Goal: Information Seeking & Learning: Learn about a topic

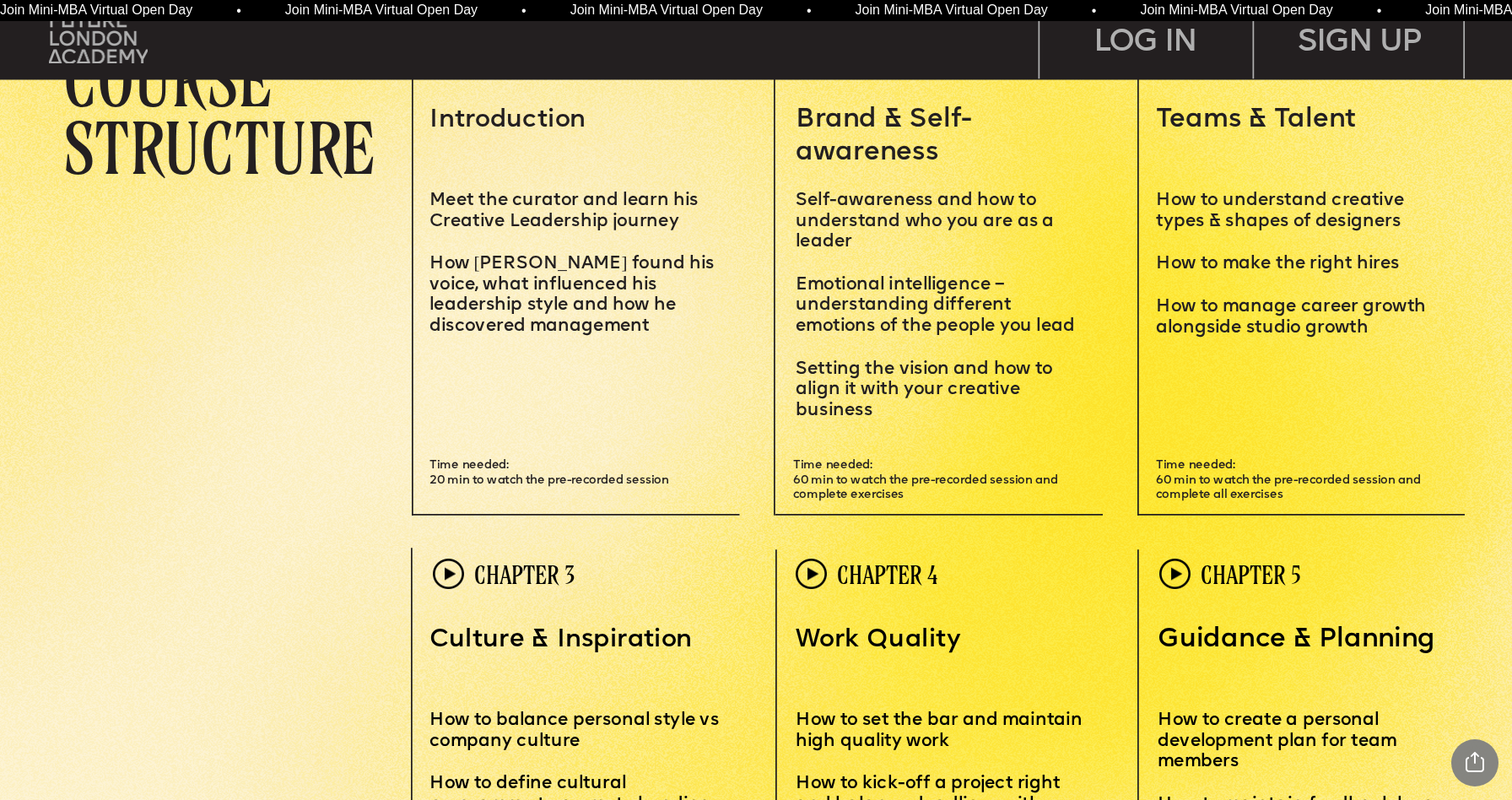
scroll to position [4361, 0]
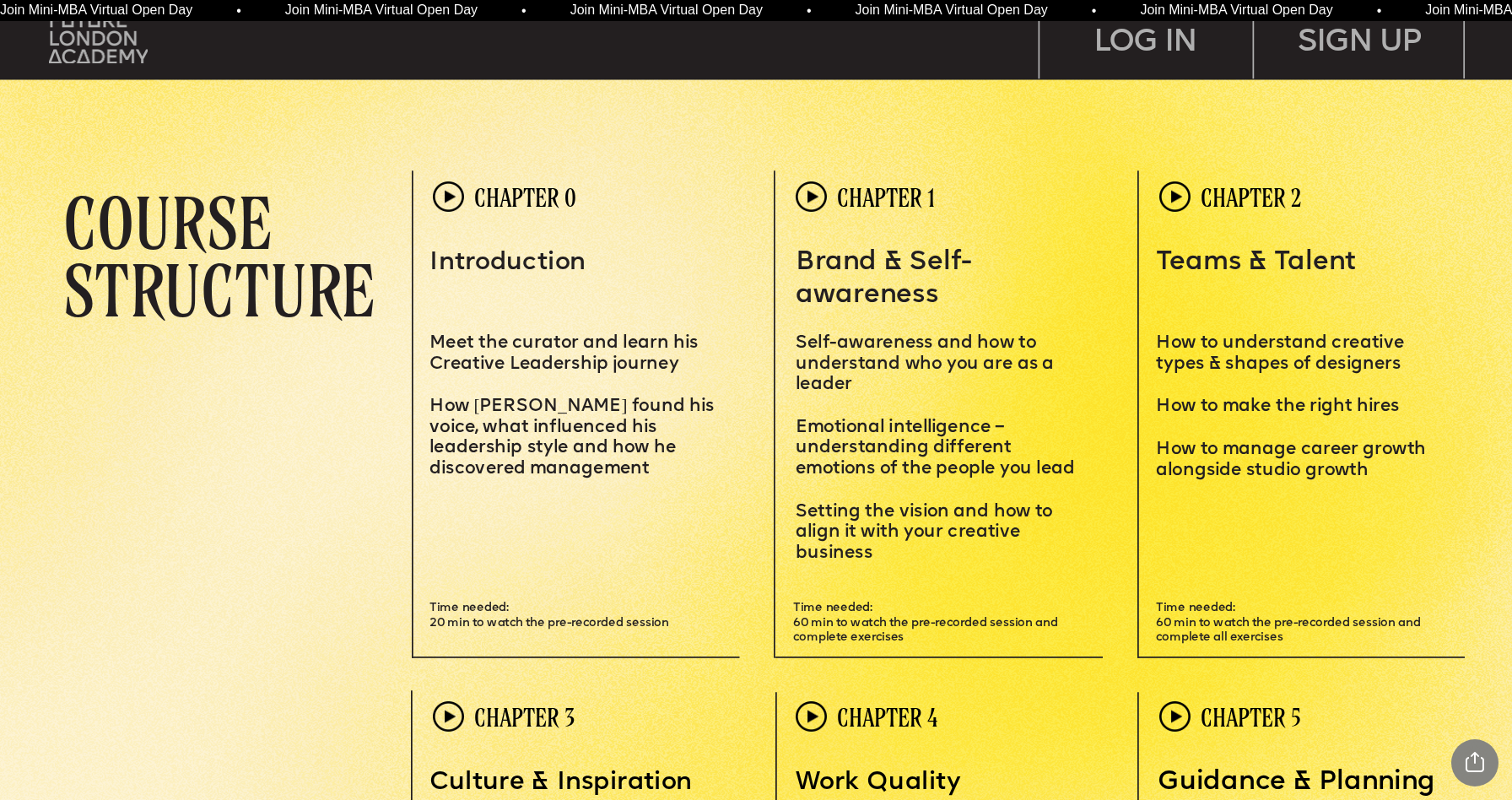
click at [448, 200] on img at bounding box center [448, 196] width 31 height 31
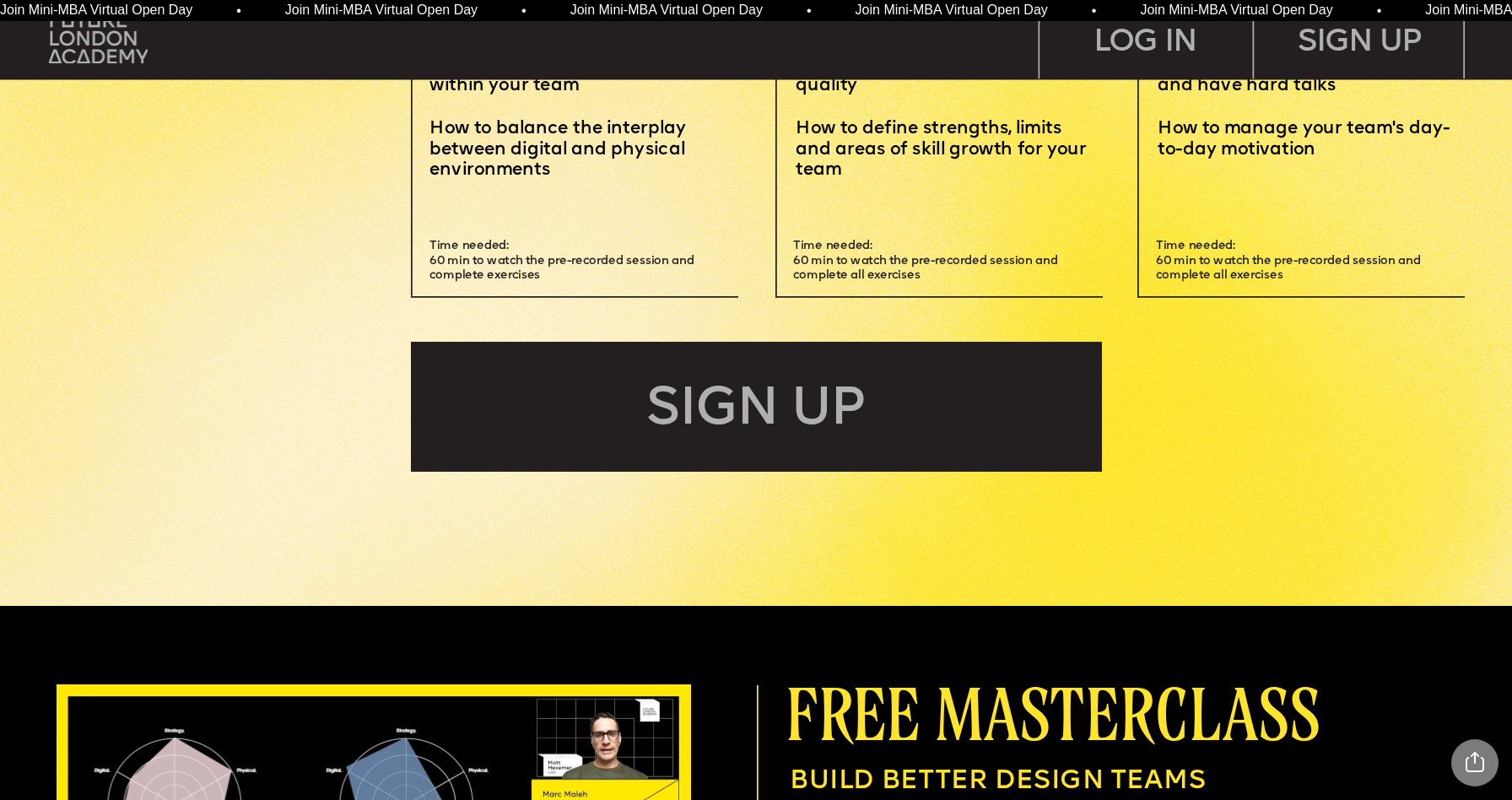
scroll to position [5663, 0]
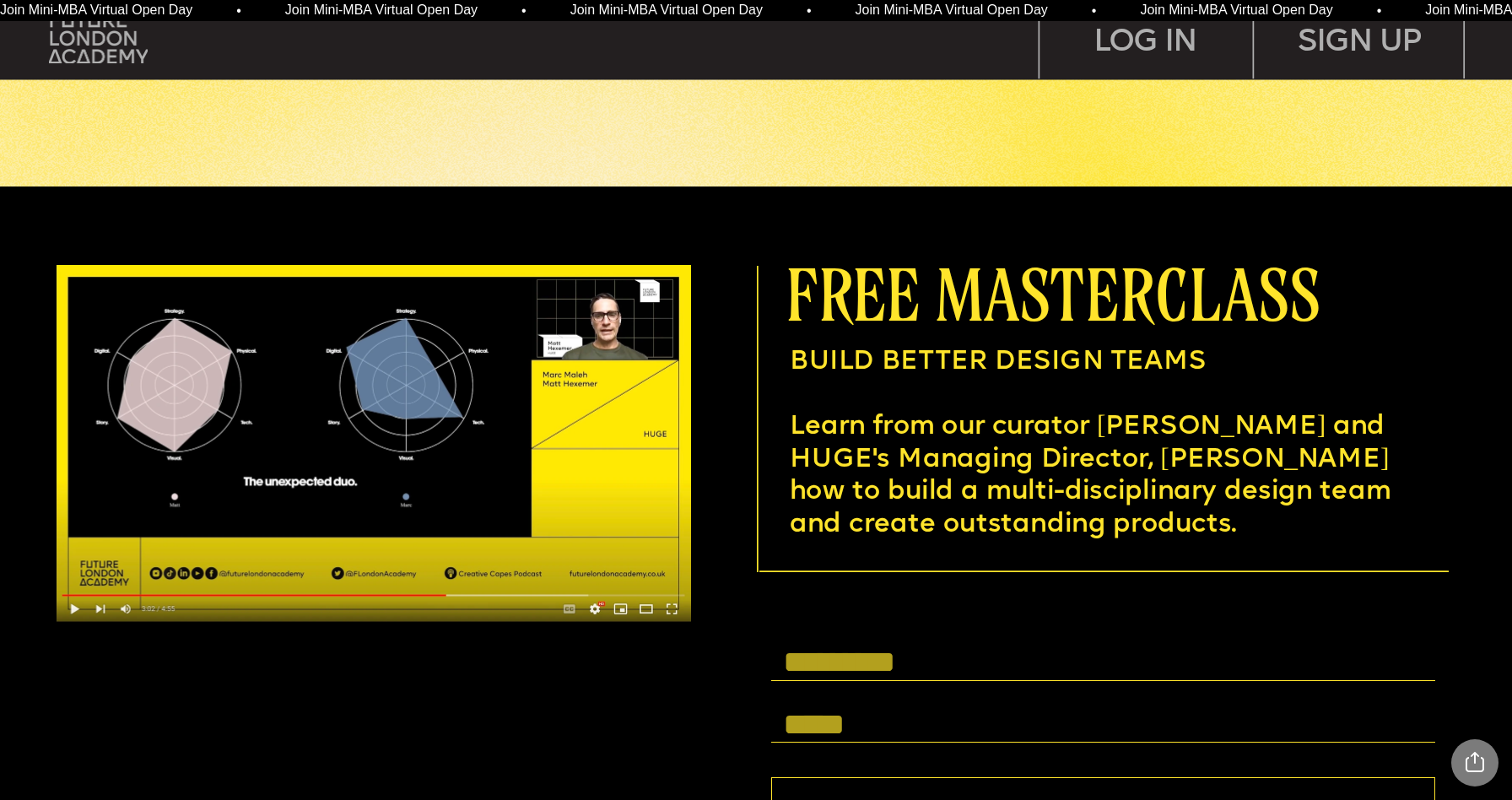
click at [516, 439] on img at bounding box center [374, 444] width 636 height 358
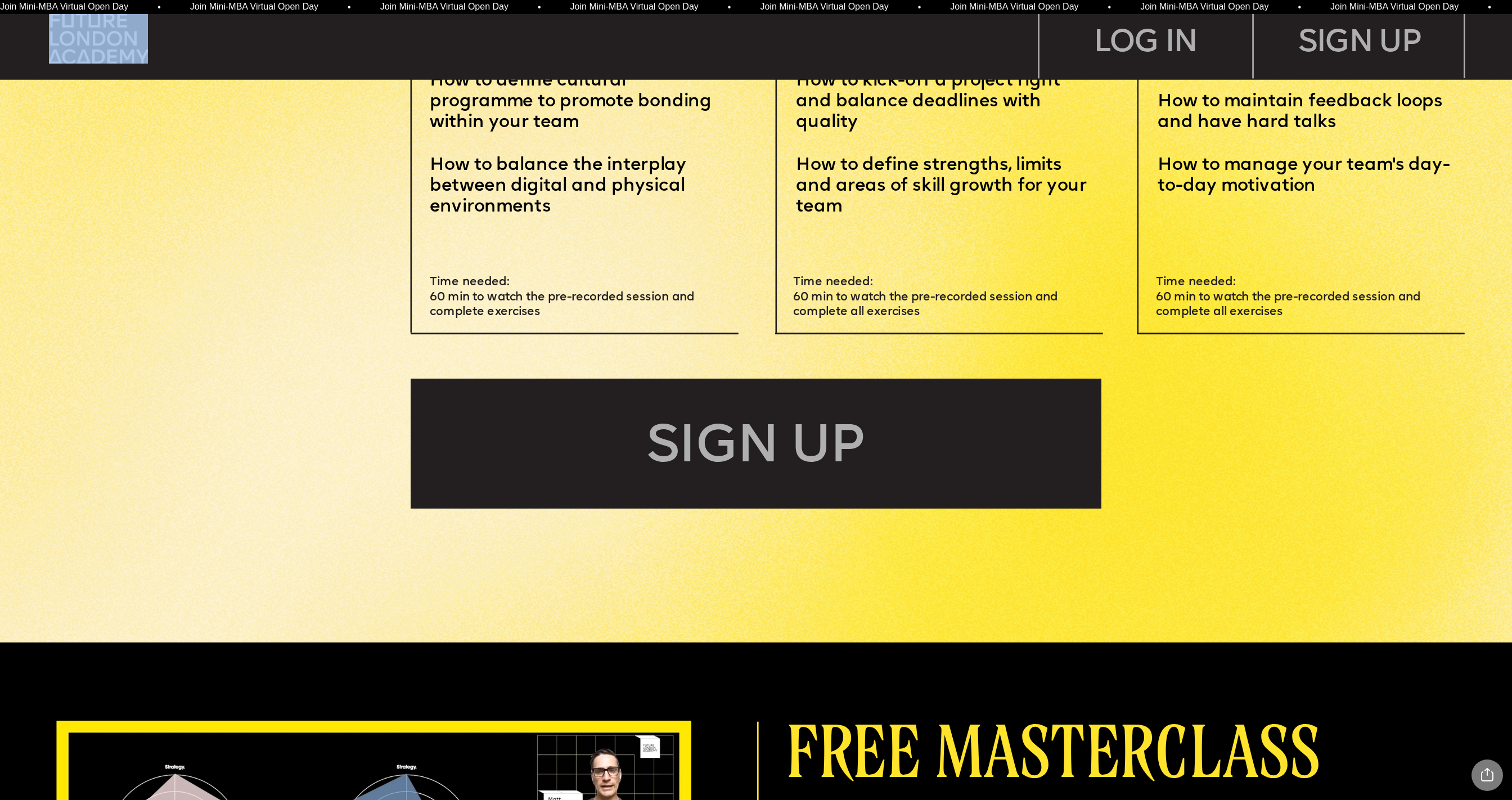
scroll to position [5133, 0]
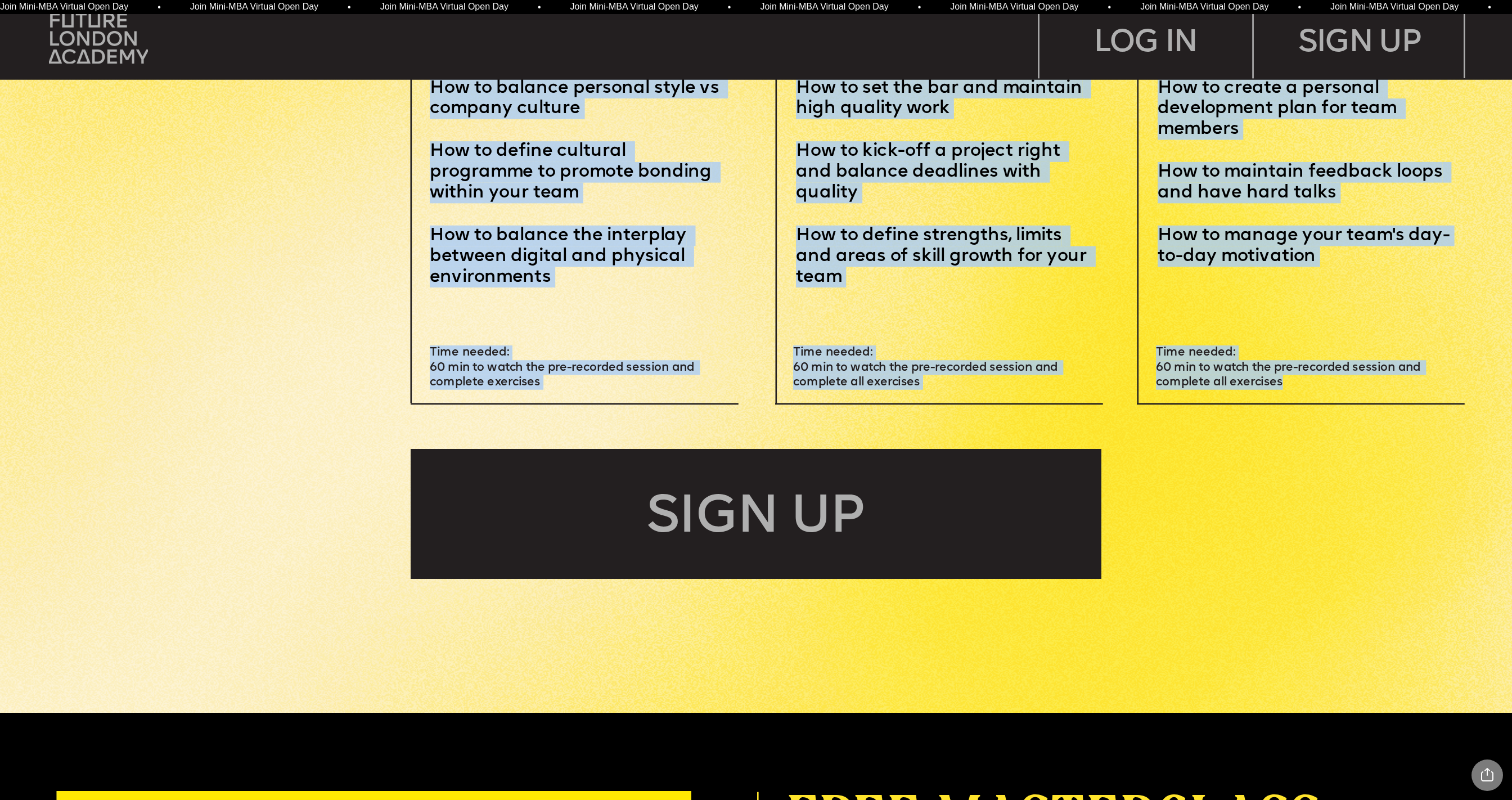
drag, startPoint x: 67, startPoint y: 159, endPoint x: 1335, endPoint y: 384, distance: 1287.8
click at [1007, 384] on div "Leadersh i p i s a sk i ll – and you can MASTER i T Learn how to motivate, mana…" at bounding box center [756, 15] width 1512 height 10296
copy div "LOREMI DOLORSITA Consectetura Elit sed doeiusm tem incid utl Etdolore Magnaaliq…"
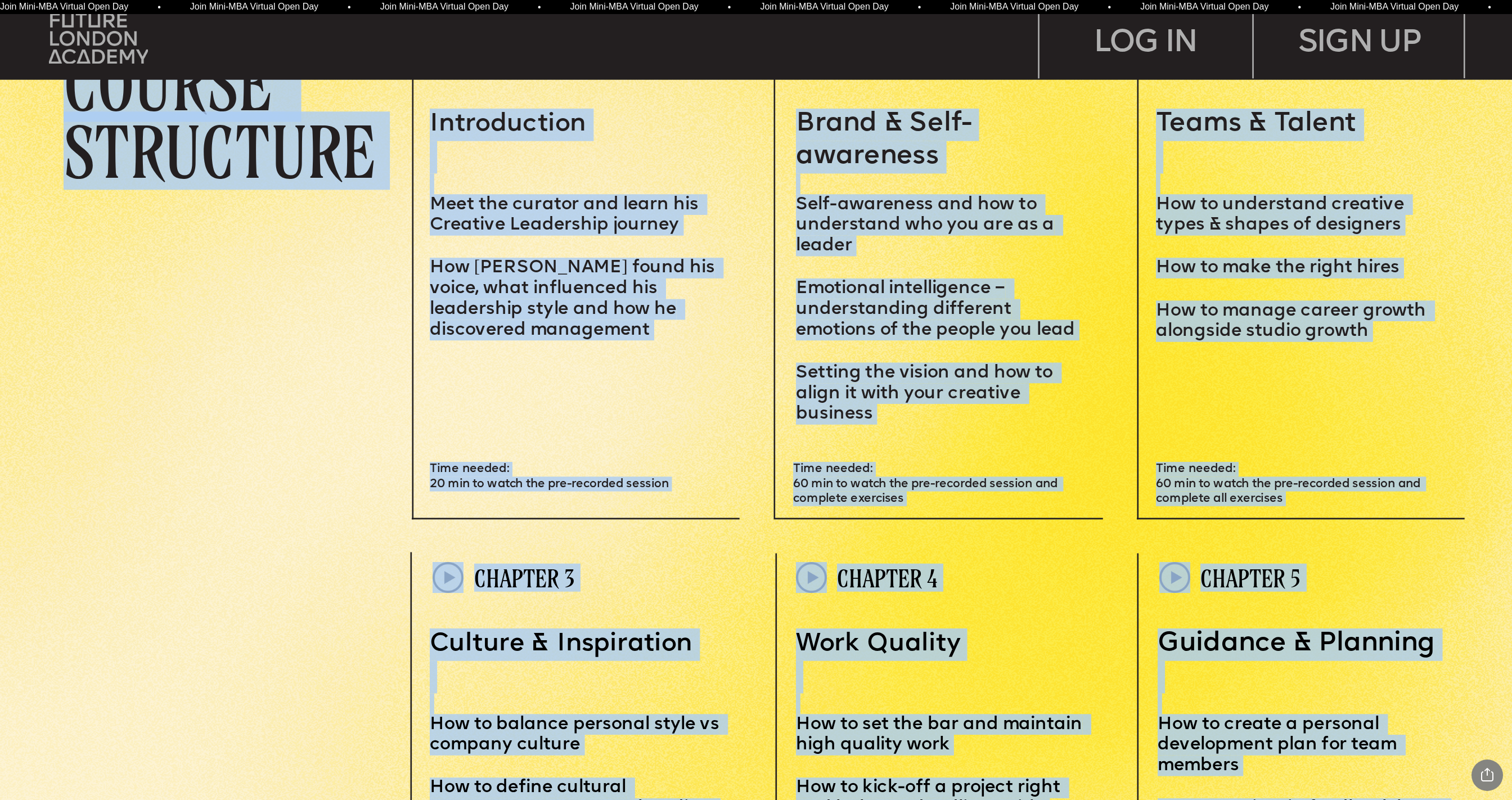
scroll to position [4075, 0]
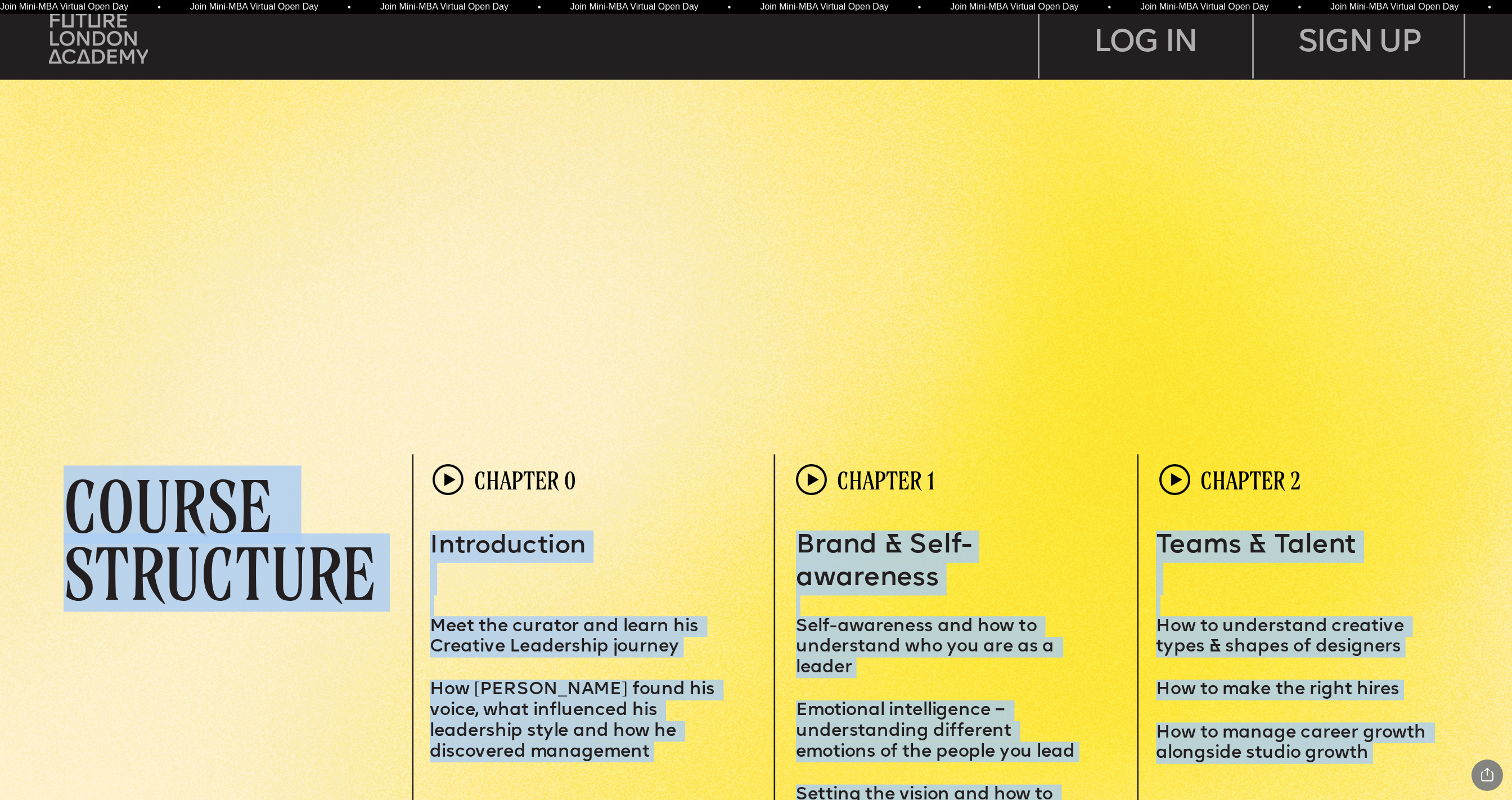
copy div "LOREMI DOLORSITA Consectetura Elit sed doeiusm tem incid utl Etdolore Magnaaliq…"
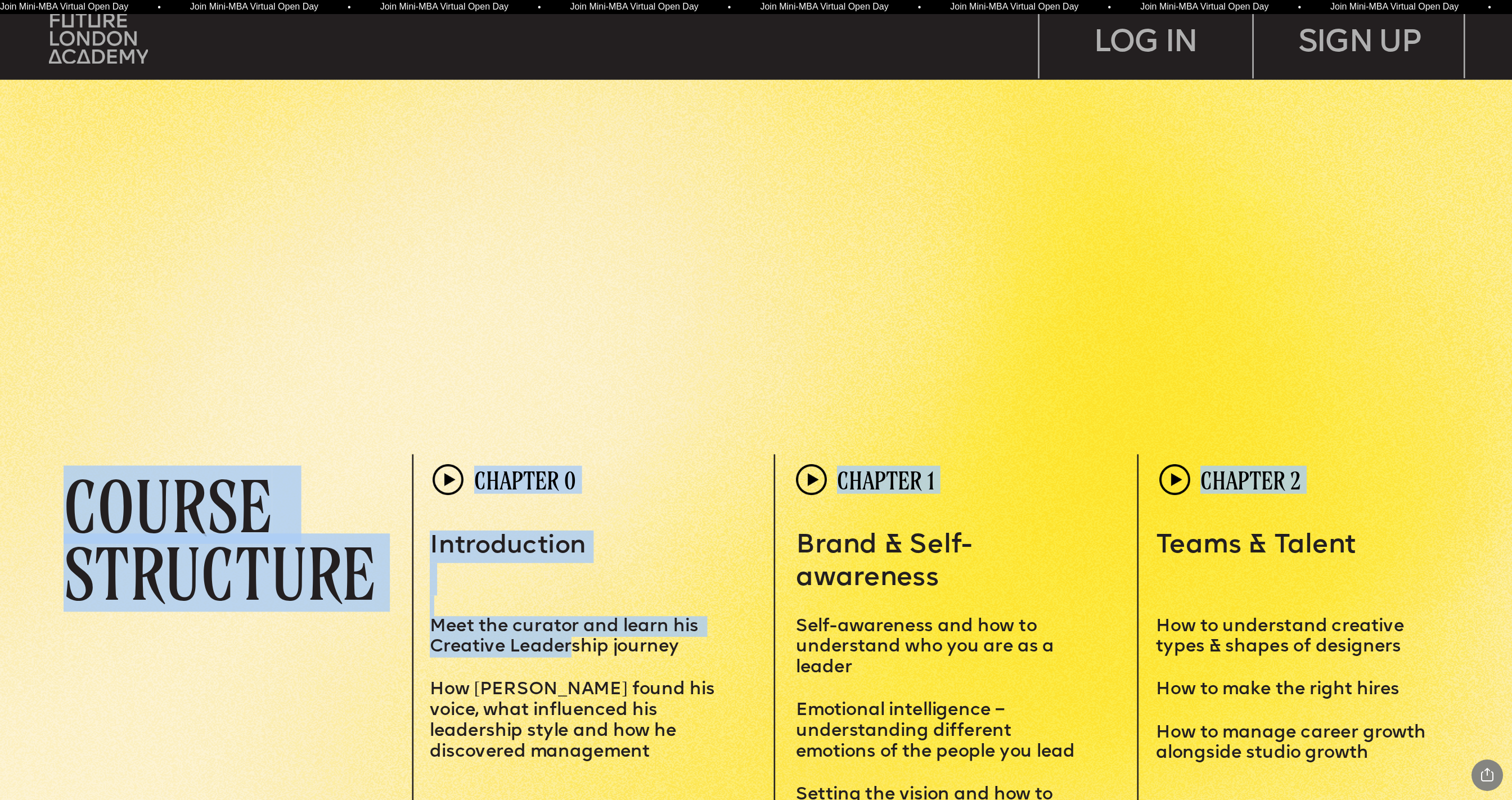
drag, startPoint x: 478, startPoint y: 480, endPoint x: 574, endPoint y: 647, distance: 192.6
click at [574, 533] on div "CHAPTER 0 CHAPTER 1 CHAPTER 2 COURSE STRUCTURE Introduction Meet the curator an…" at bounding box center [764, 706] width 1401 height 504
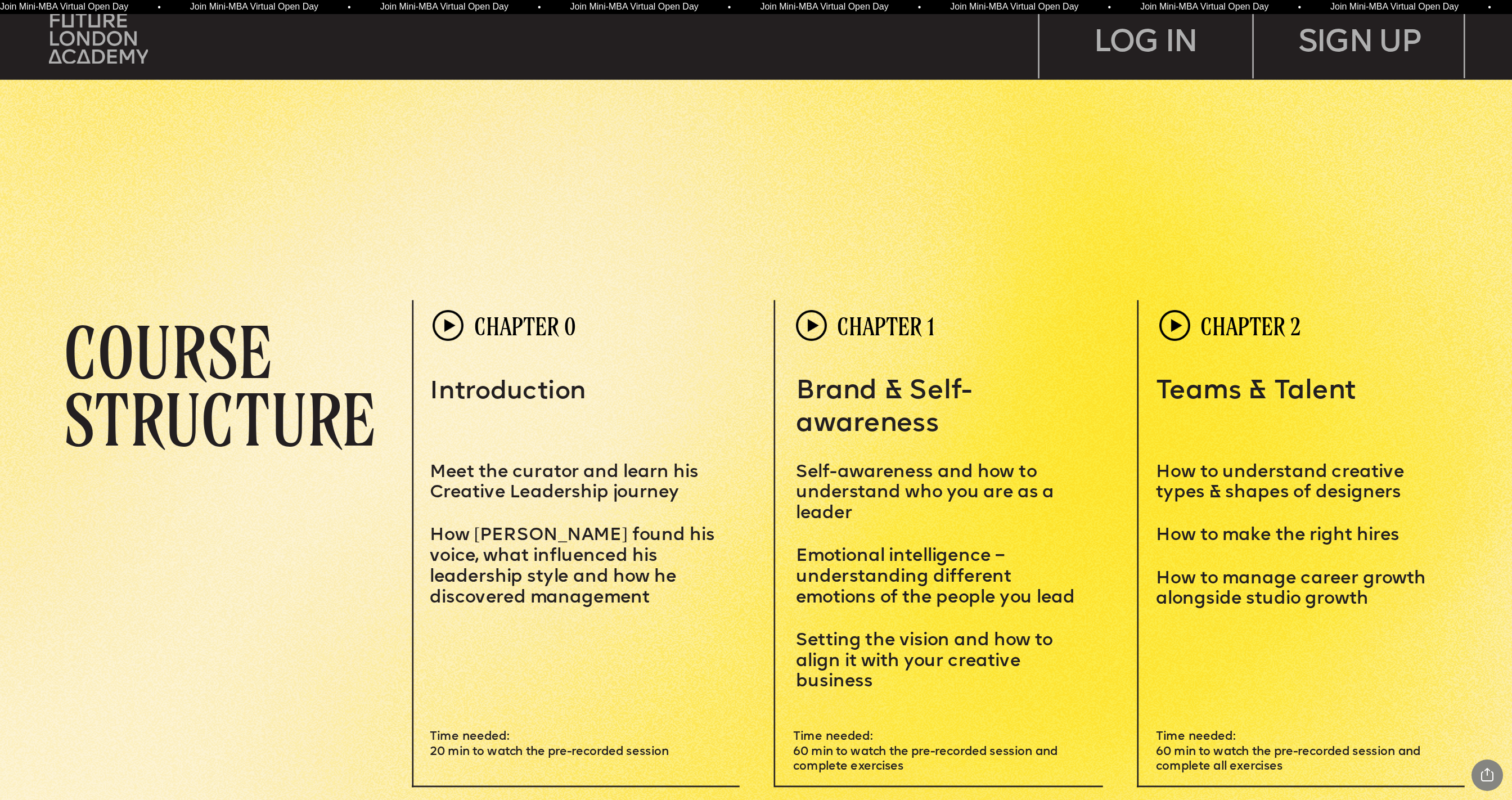
drag, startPoint x: 480, startPoint y: 330, endPoint x: 602, endPoint y: 502, distance: 210.9
click at [602, 502] on div "CHAPTER 0 CHAPTER 1 CHAPTER 2 COURSE STRUCTURE Introduction Meet the curator an…" at bounding box center [764, 552] width 1401 height 504
drag, startPoint x: 478, startPoint y: 319, endPoint x: 560, endPoint y: 670, distance: 360.5
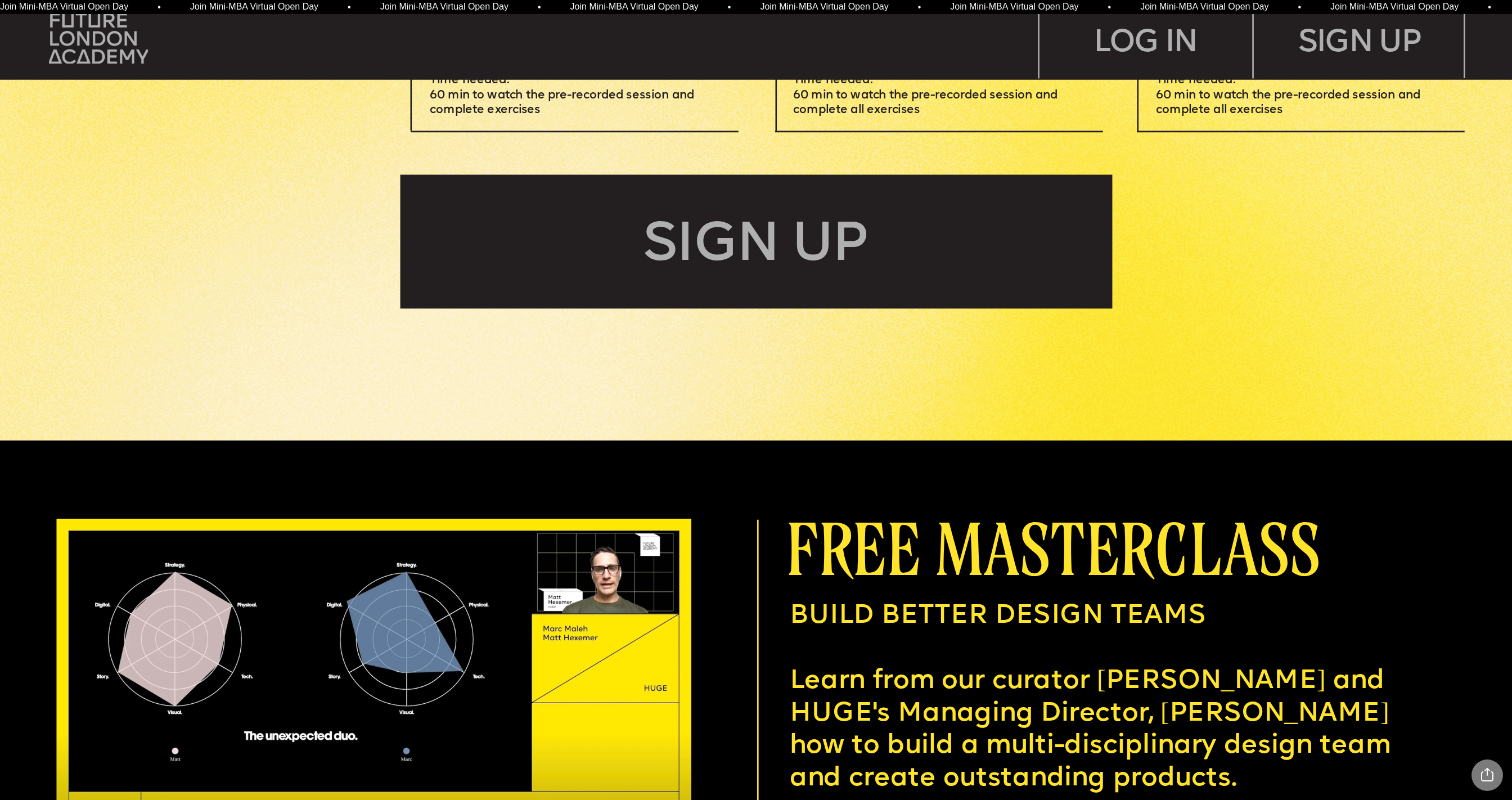
scroll to position [5729, 0]
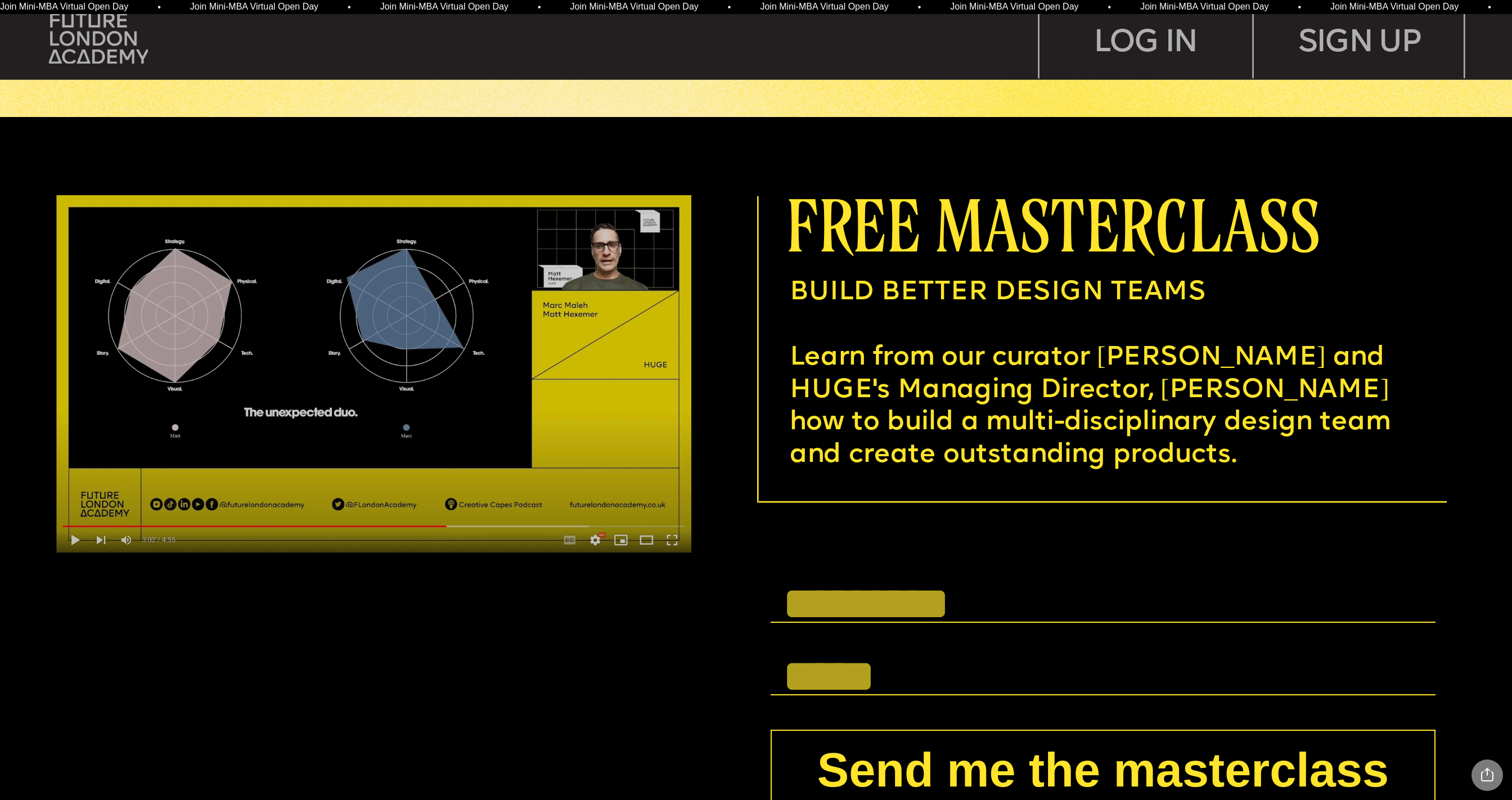
click at [79, 533] on img at bounding box center [374, 374] width 635 height 357
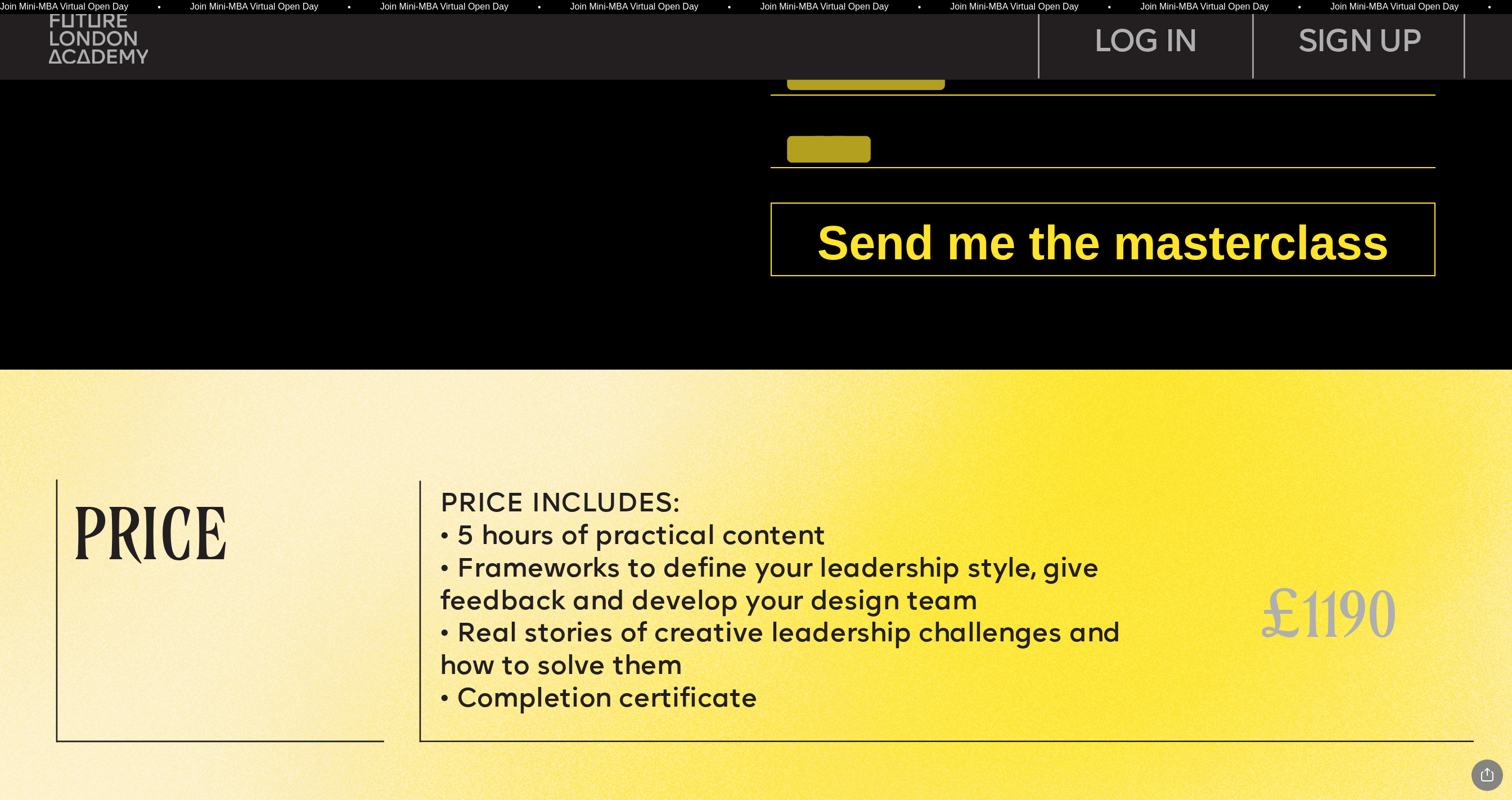
scroll to position [6377, 0]
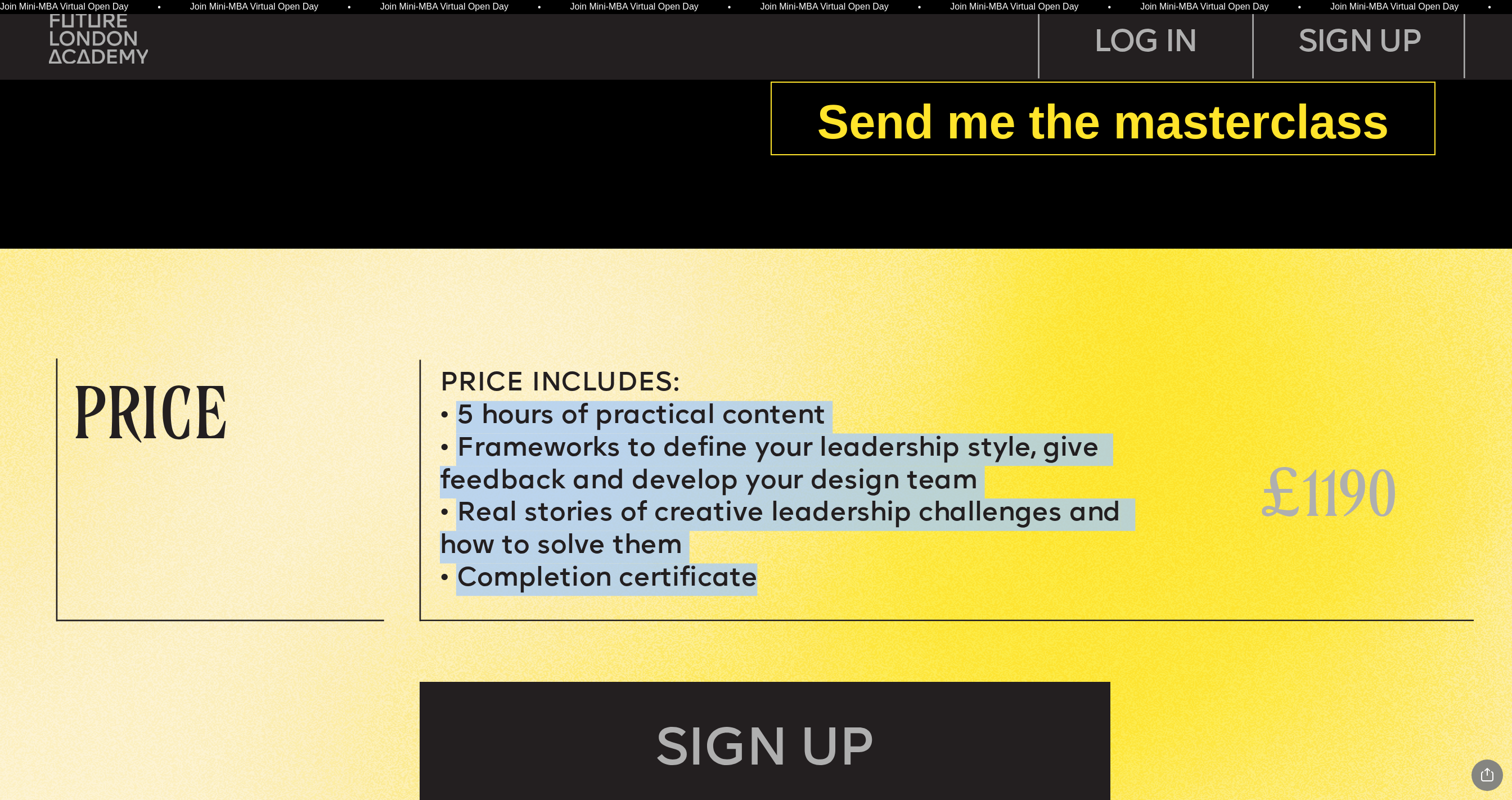
drag, startPoint x: 460, startPoint y: 412, endPoint x: 779, endPoint y: 592, distance: 366.3
click at [779, 533] on ul "5 hours of practical content Frameworks to define your leadership style, give f…" at bounding box center [781, 498] width 682 height 195
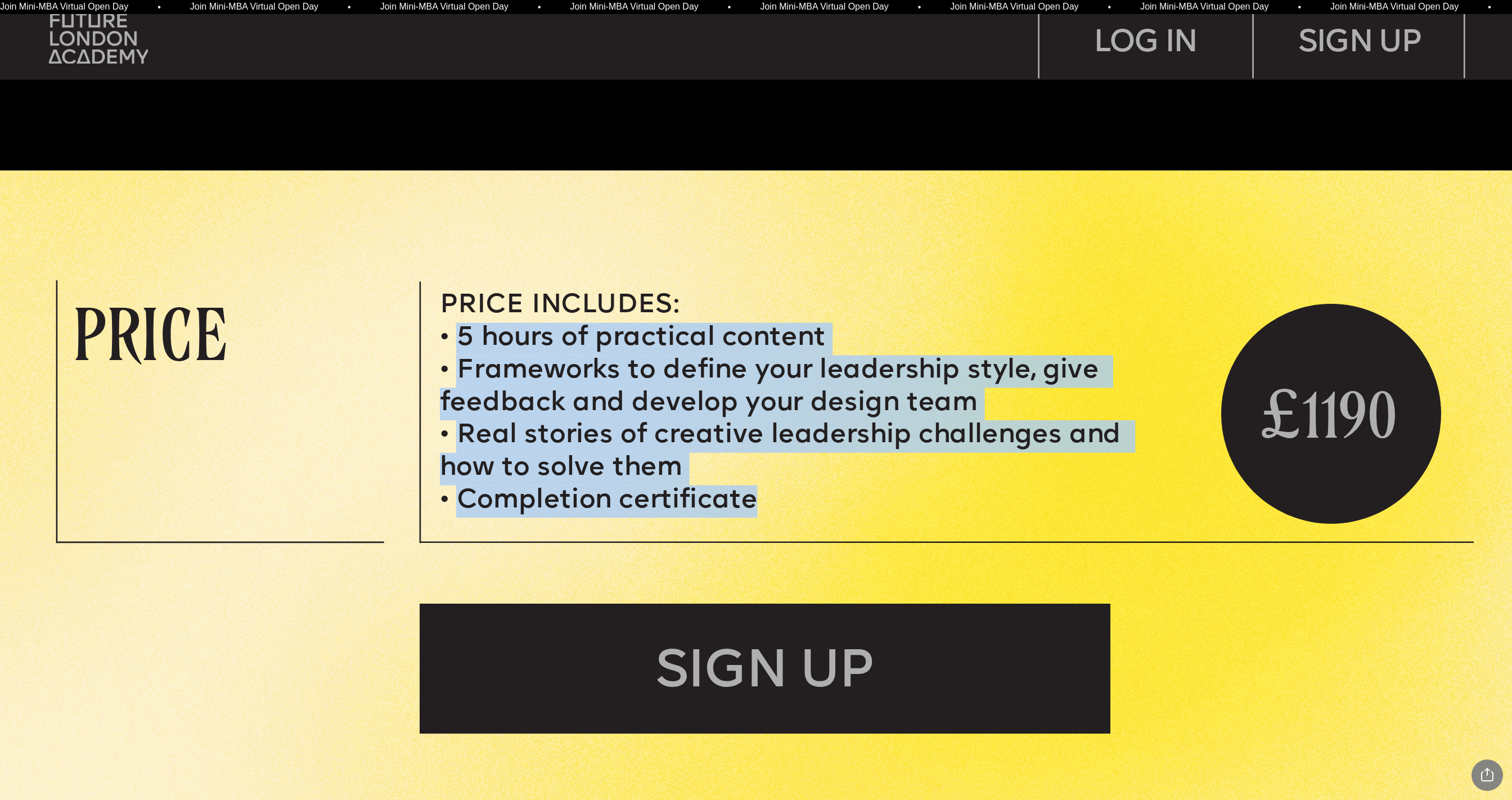
scroll to position [6283, 0]
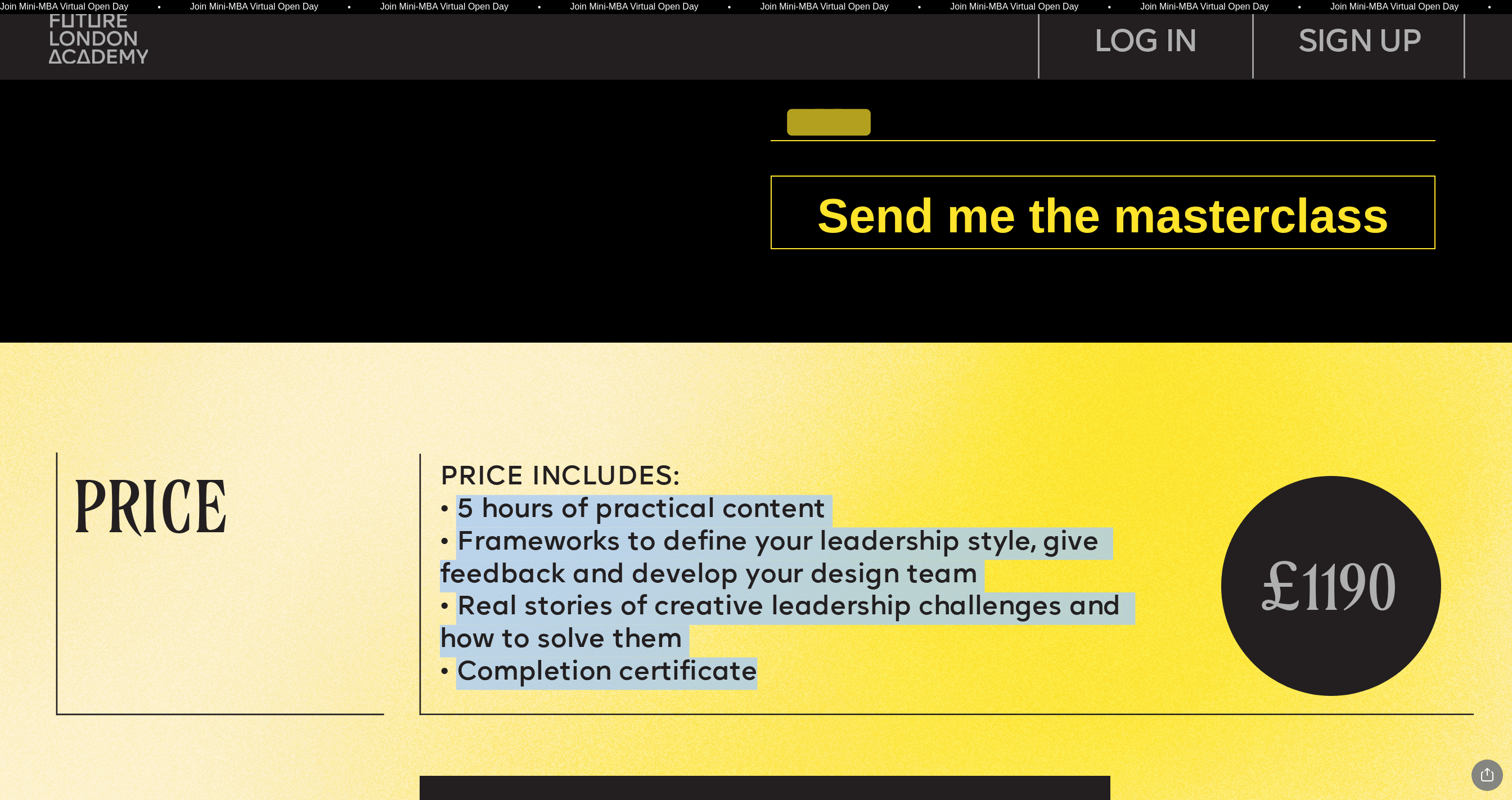
copy ul "5 hours of practical content Frameworks to define your leadership style, give f…"
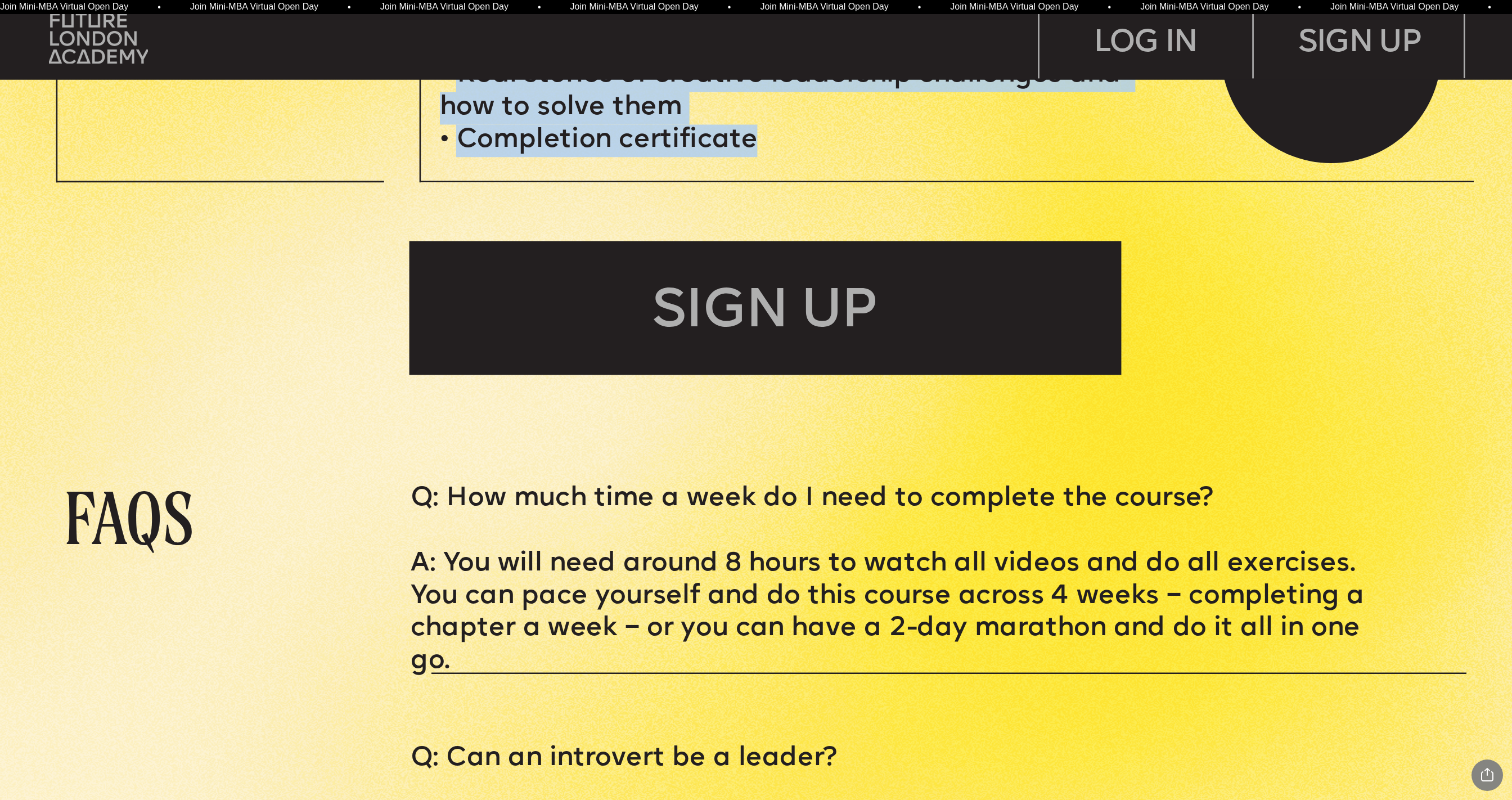
scroll to position [6938, 0]
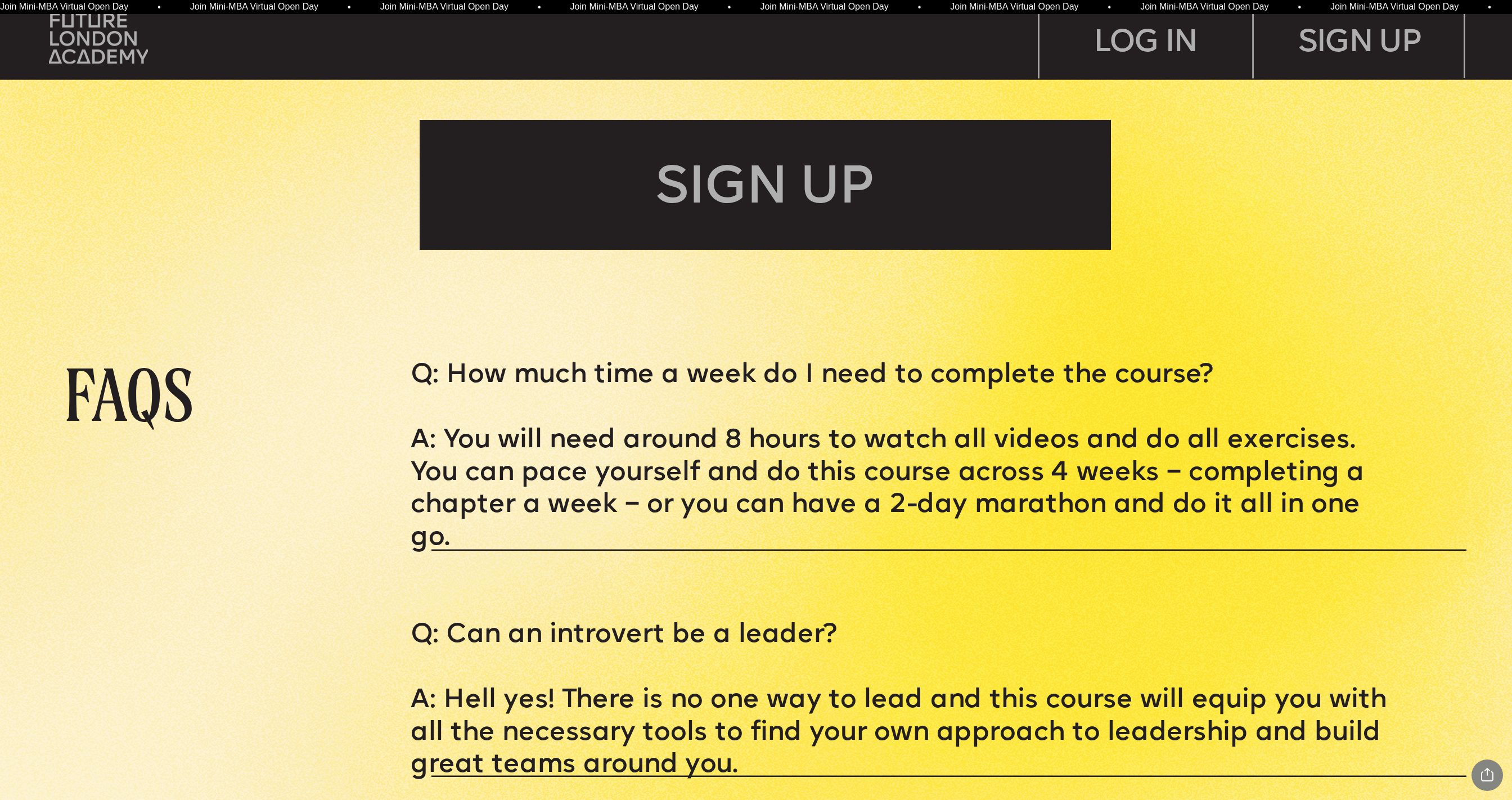
click at [442, 371] on p "Q: How much time a week do I need to complete the course?" at bounding box center [907, 376] width 992 height 33
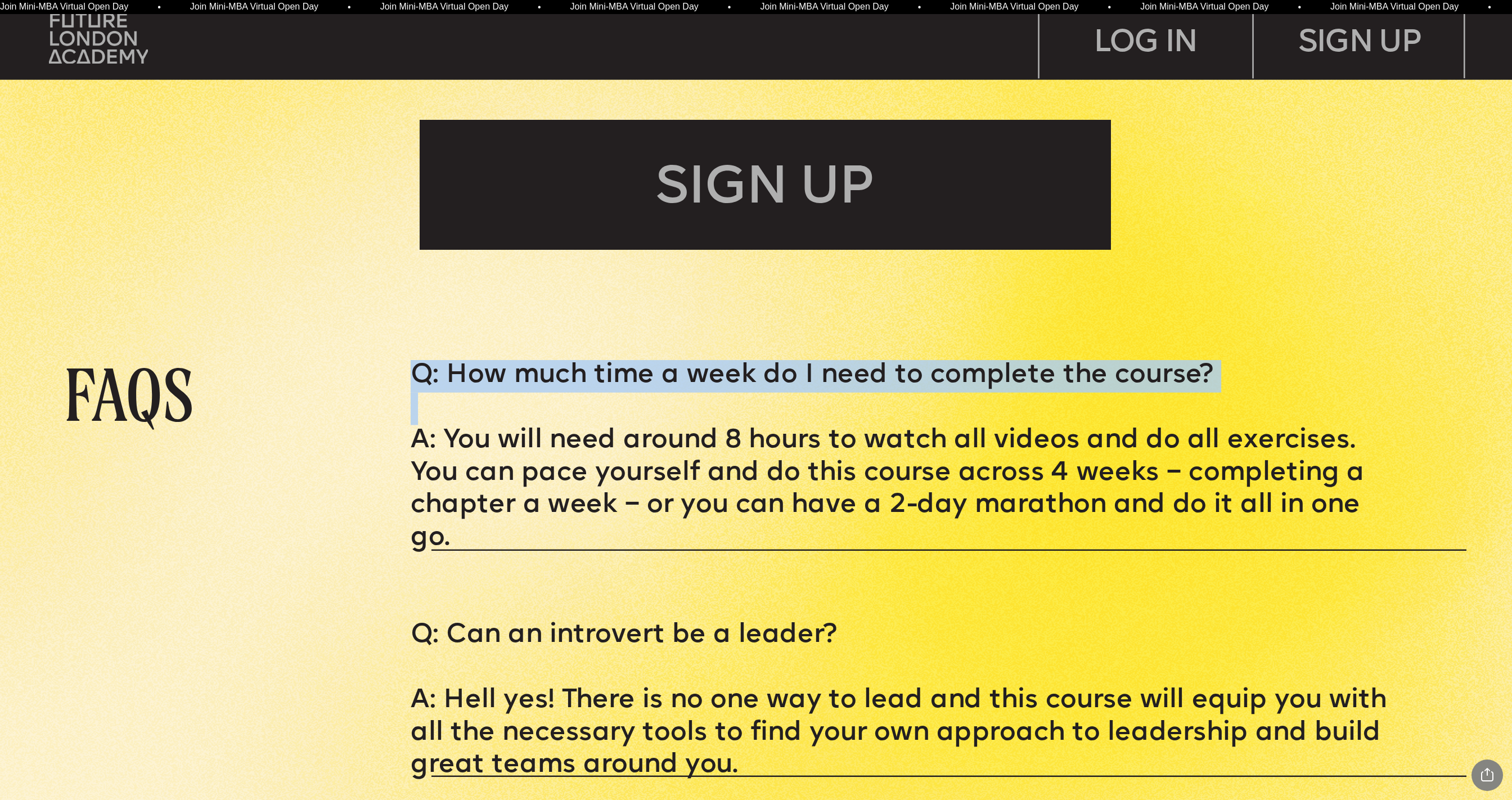
click at [442, 371] on p "Q: How much time a week do I need to complete the course?" at bounding box center [907, 376] width 992 height 33
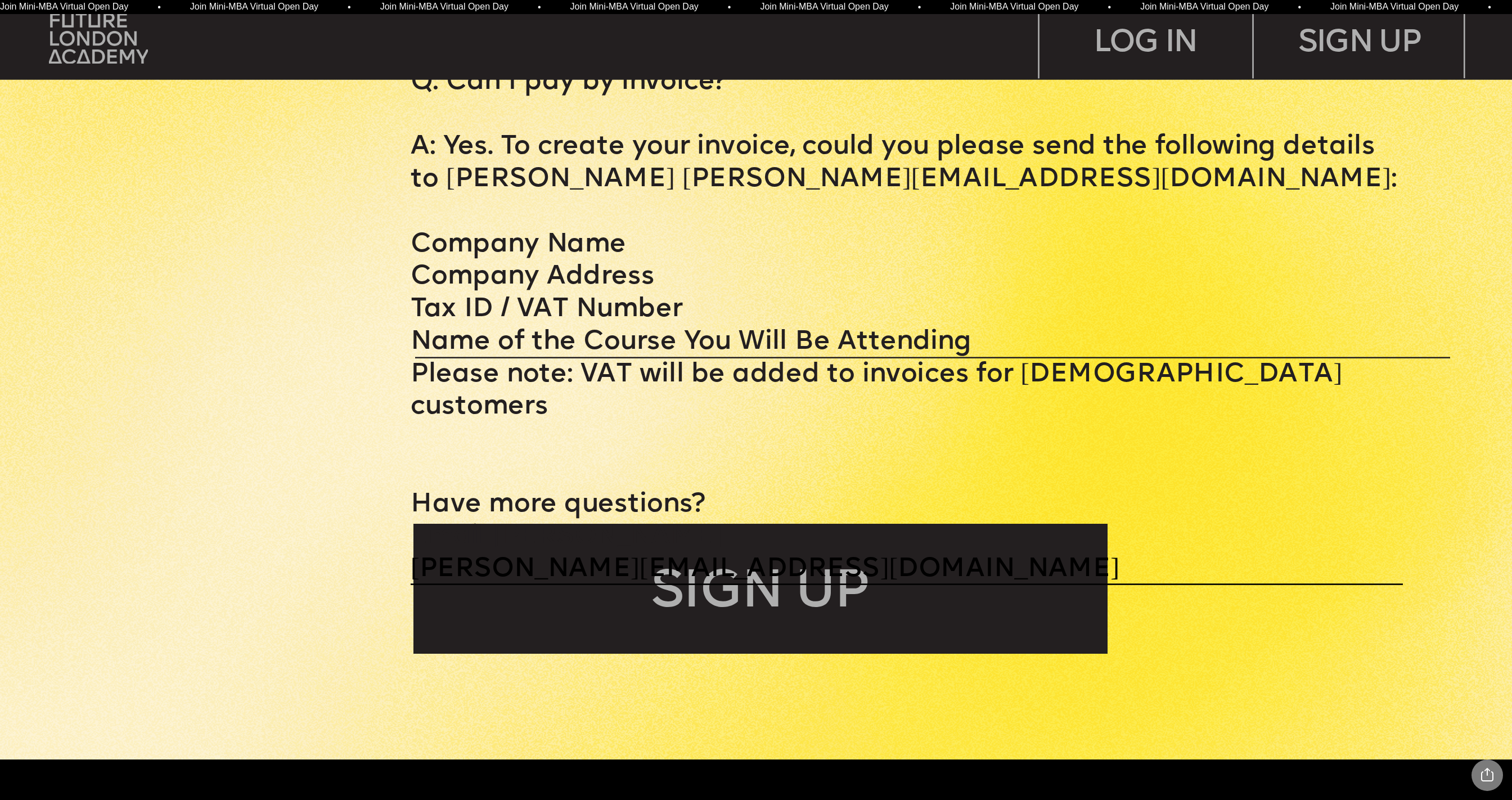
scroll to position [8821, 0]
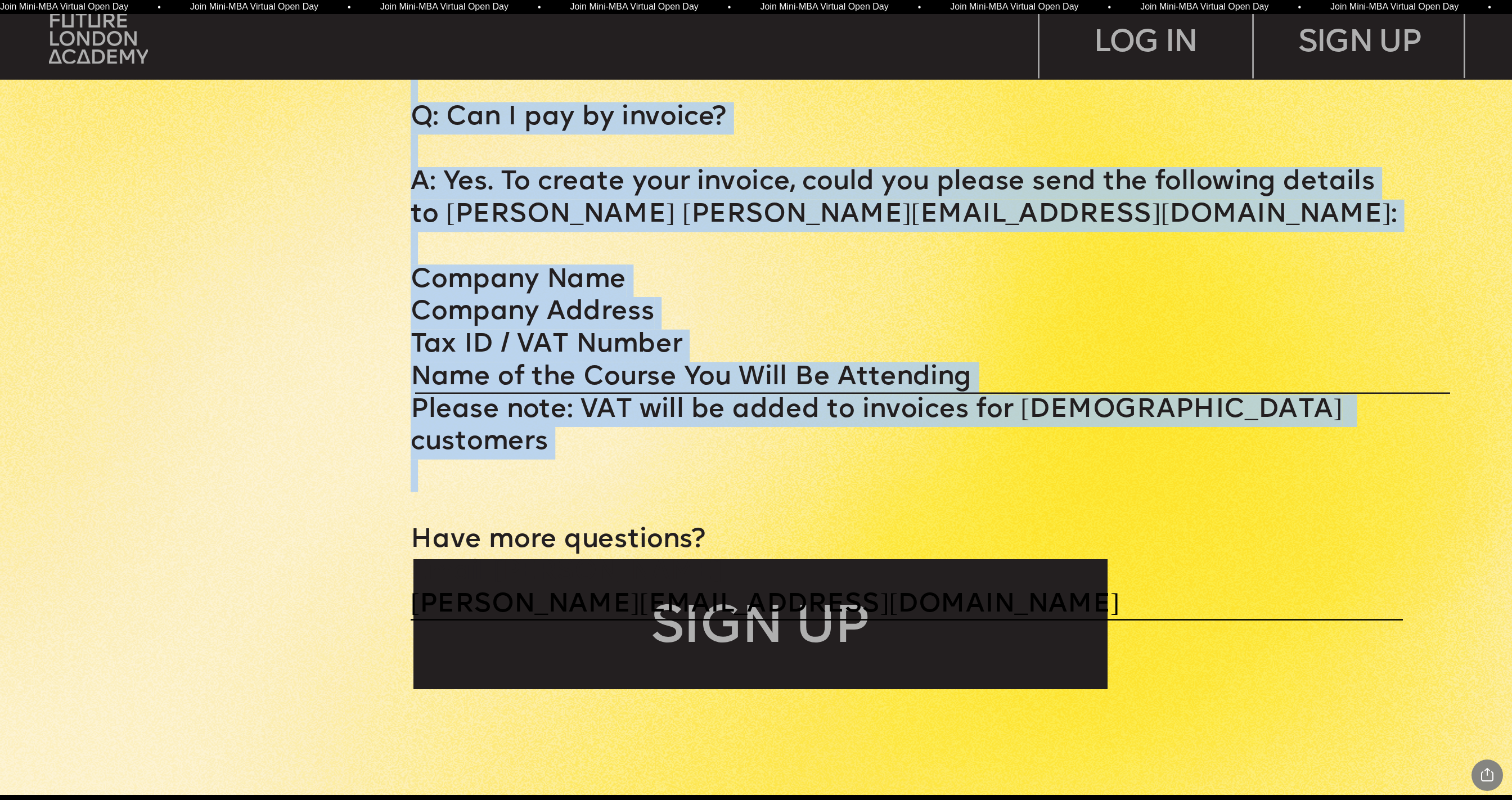
click at [1007, 395] on p "Please note: VAT will be added to invoices for [DEMOGRAPHIC_DATA] customers" at bounding box center [907, 427] width 992 height 65
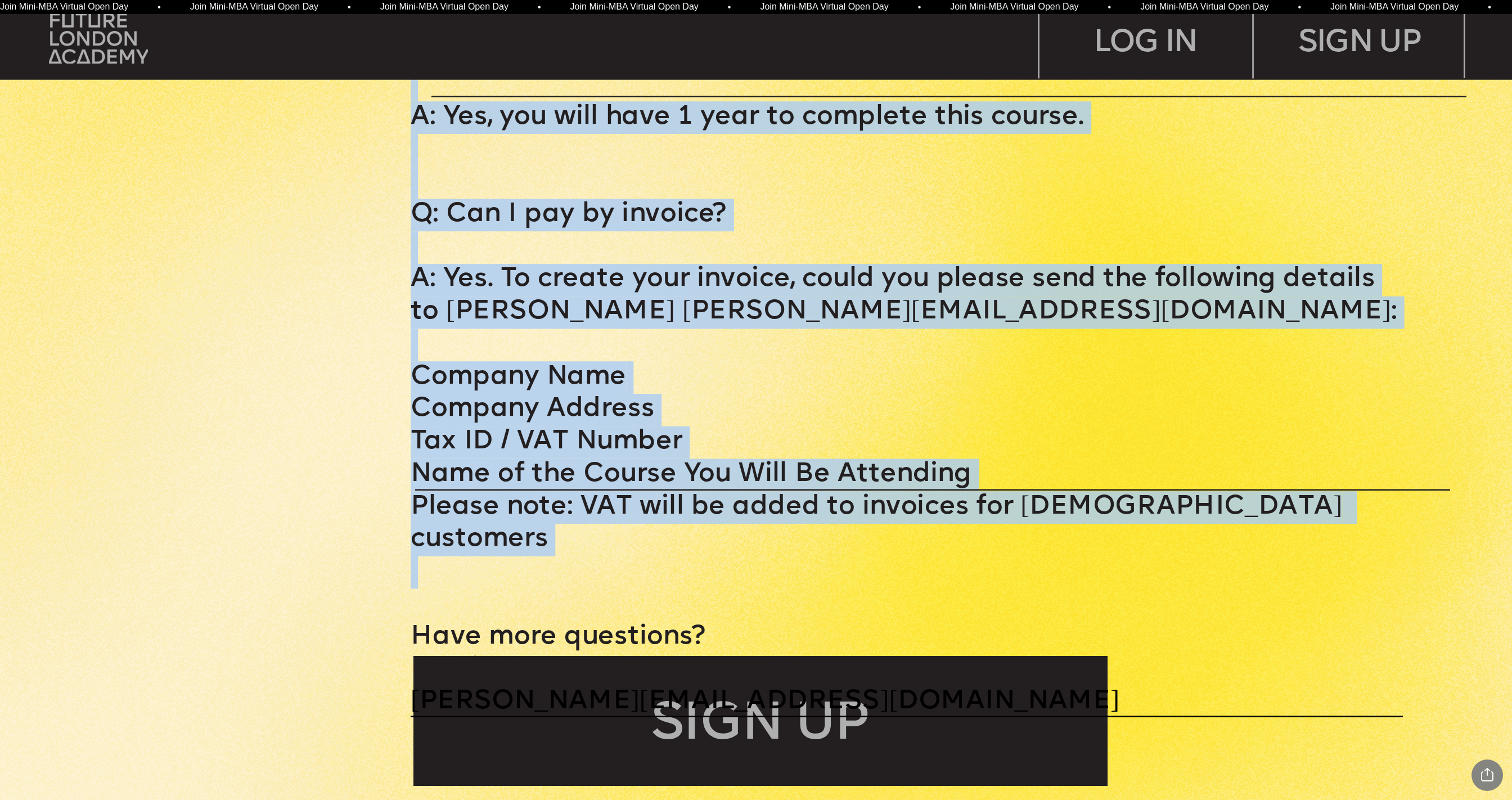
scroll to position [8718, 0]
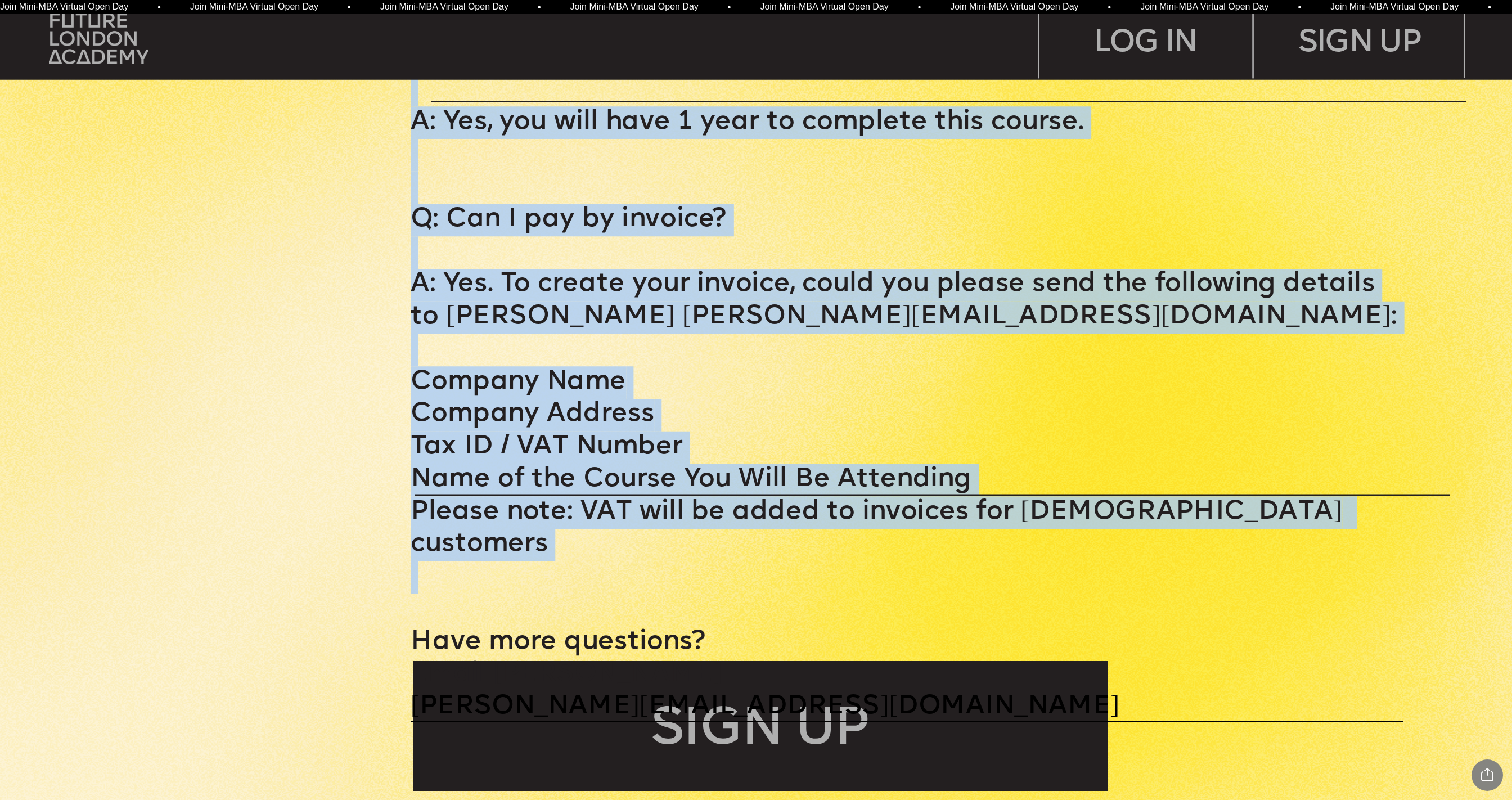
click at [784, 334] on p "Company Name Company Address Tax ID / VAT Number Name of the Course You Will Be…" at bounding box center [907, 415] width 992 height 163
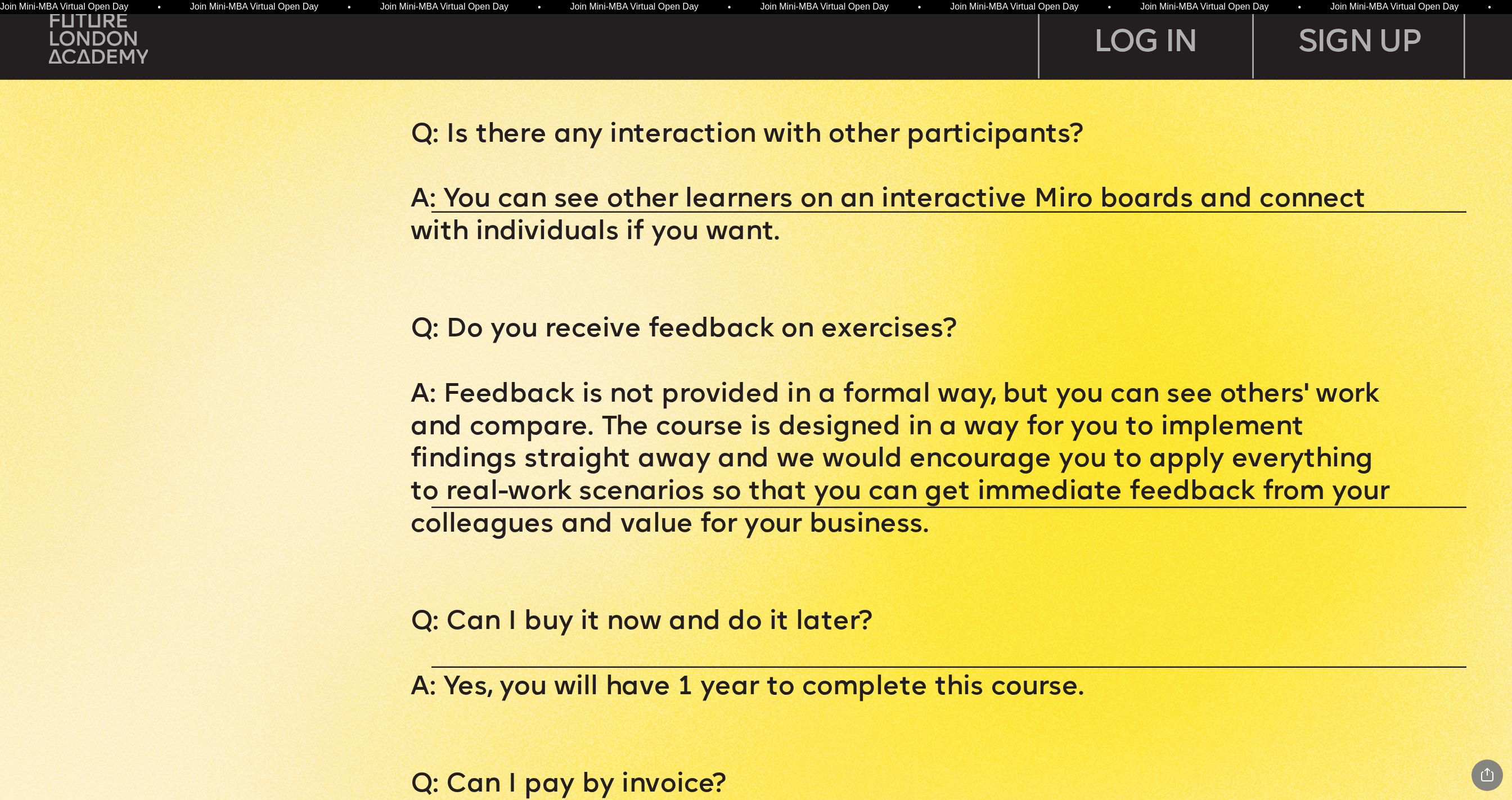
scroll to position [8152, 0]
click at [937, 463] on p "A: Feedback is not provided in a formal way, but you can see others' work and c…" at bounding box center [907, 462] width 992 height 163
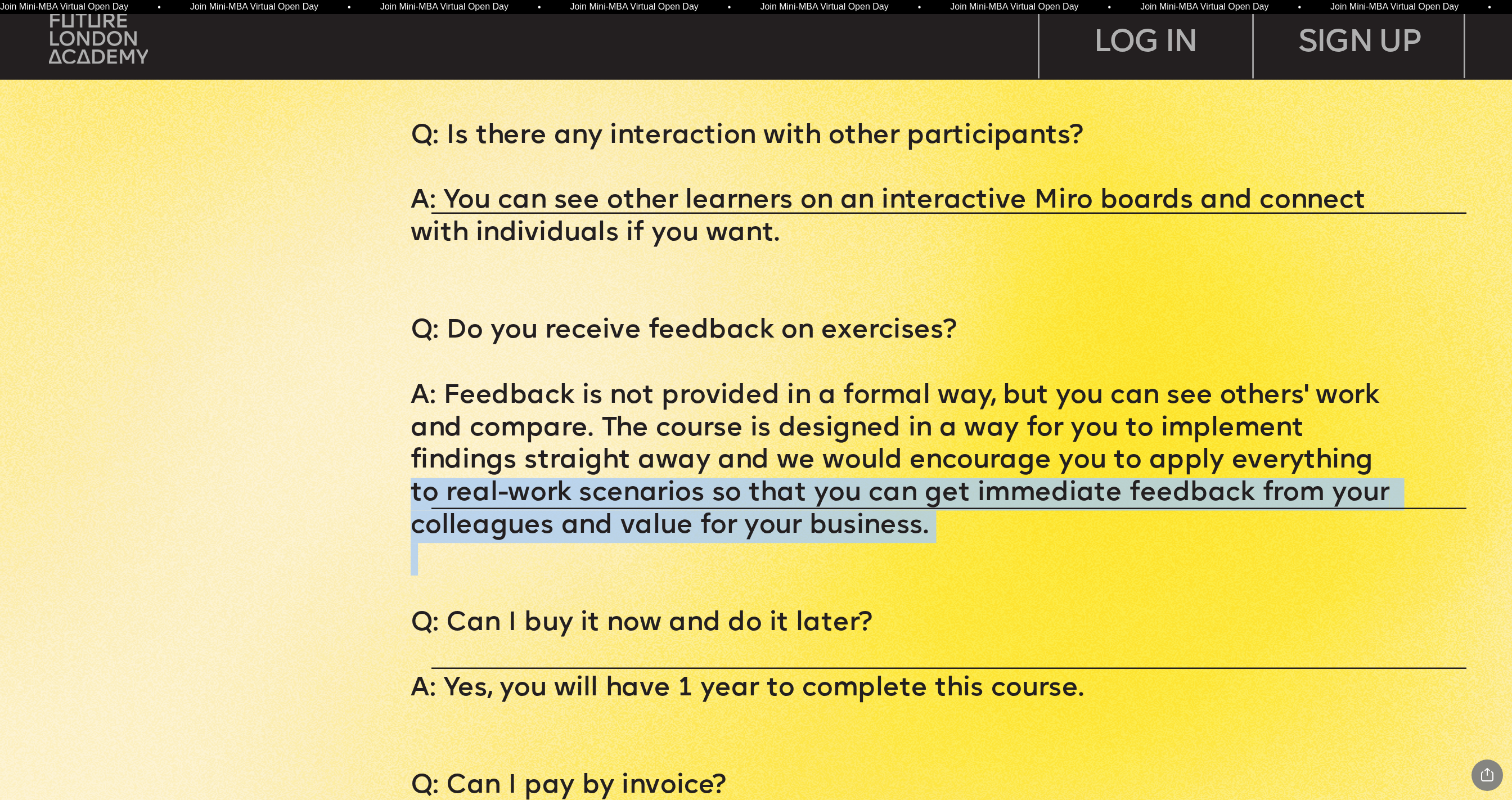
click at [937, 463] on p "A: Feedback is not provided in a formal way, but you can see others' work and c…" at bounding box center [907, 462] width 992 height 163
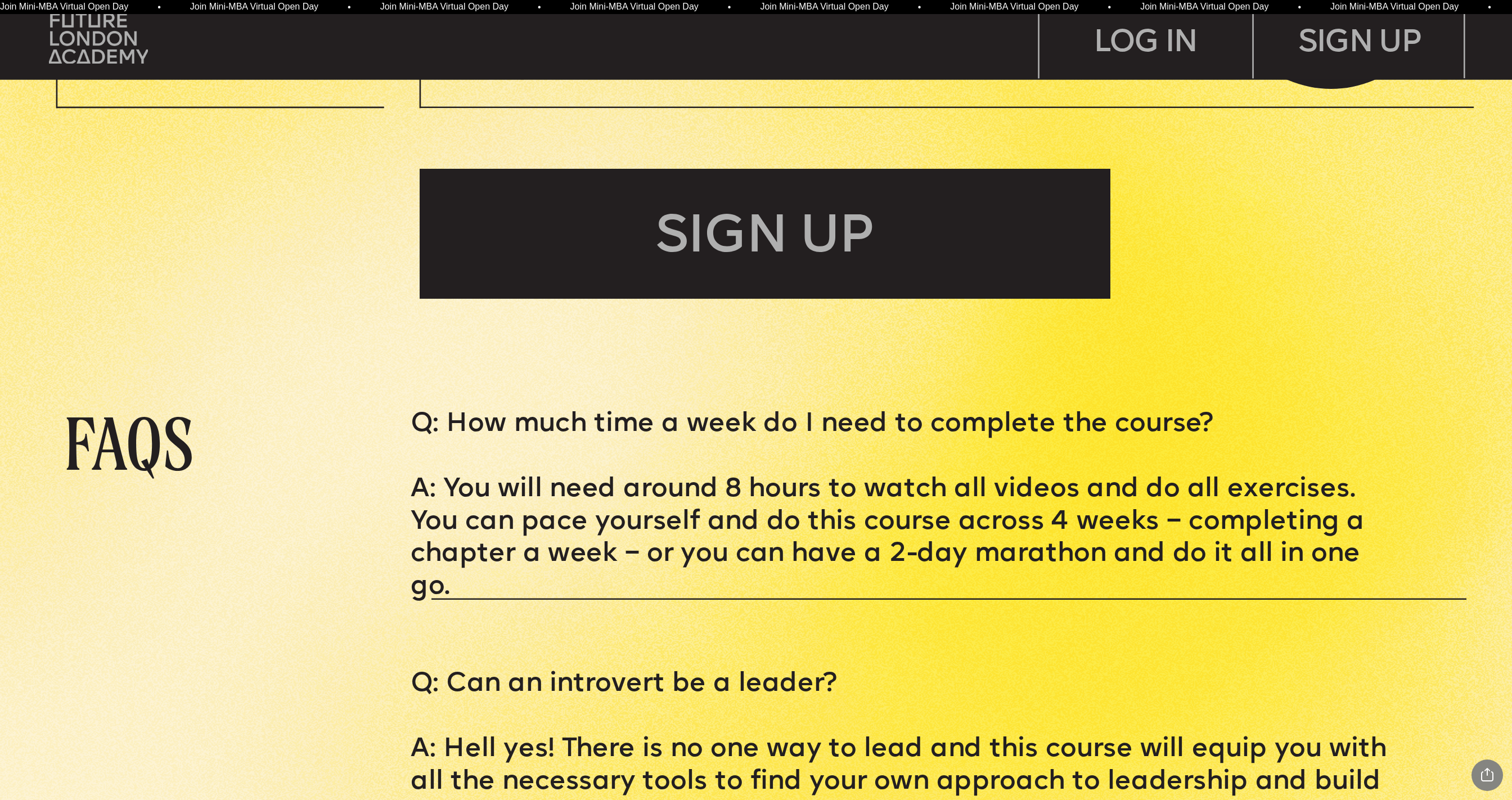
scroll to position [6855, 0]
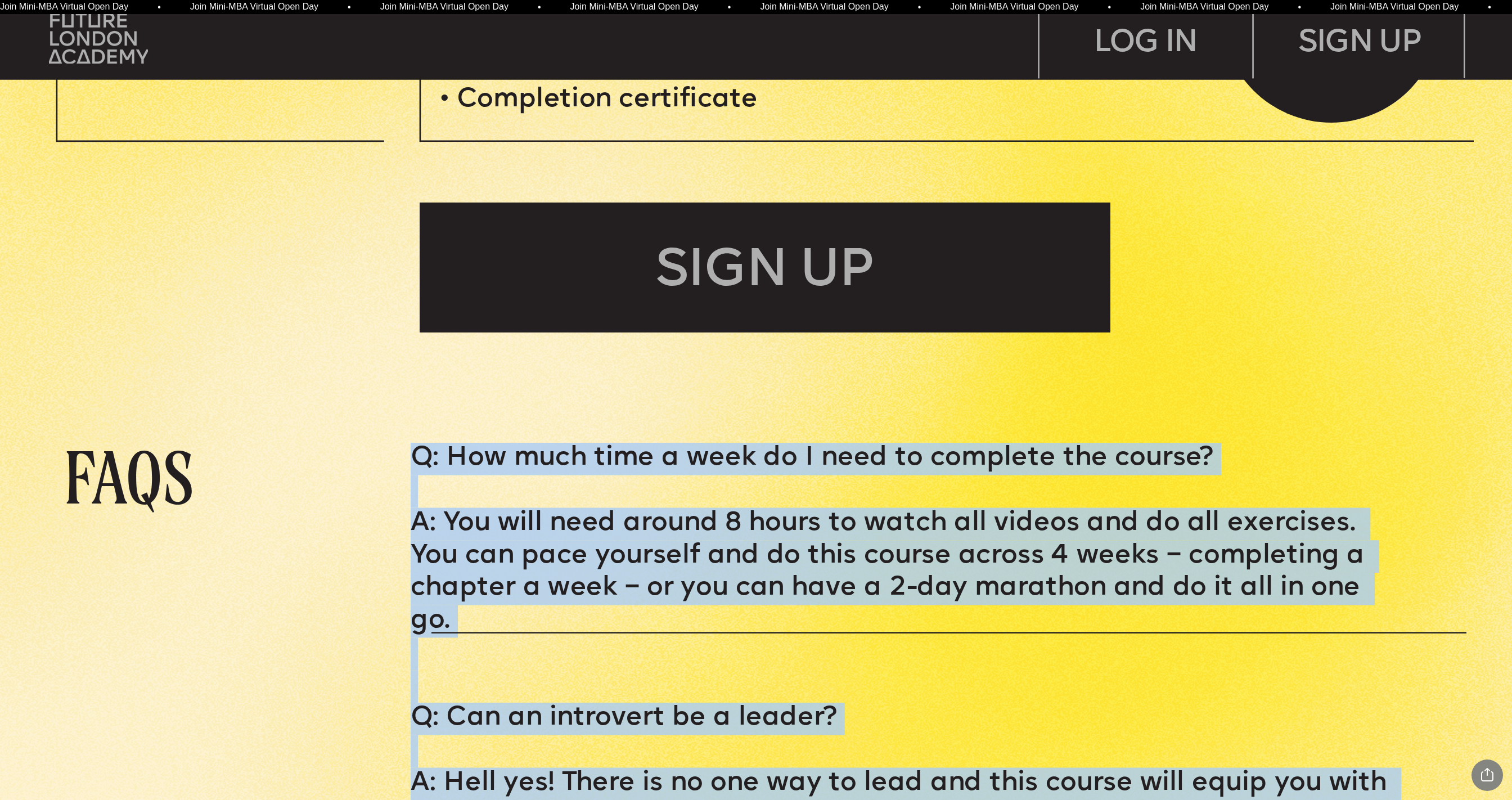
click at [449, 448] on p "Q: How much time a week do I need to complete the course?" at bounding box center [907, 459] width 992 height 33
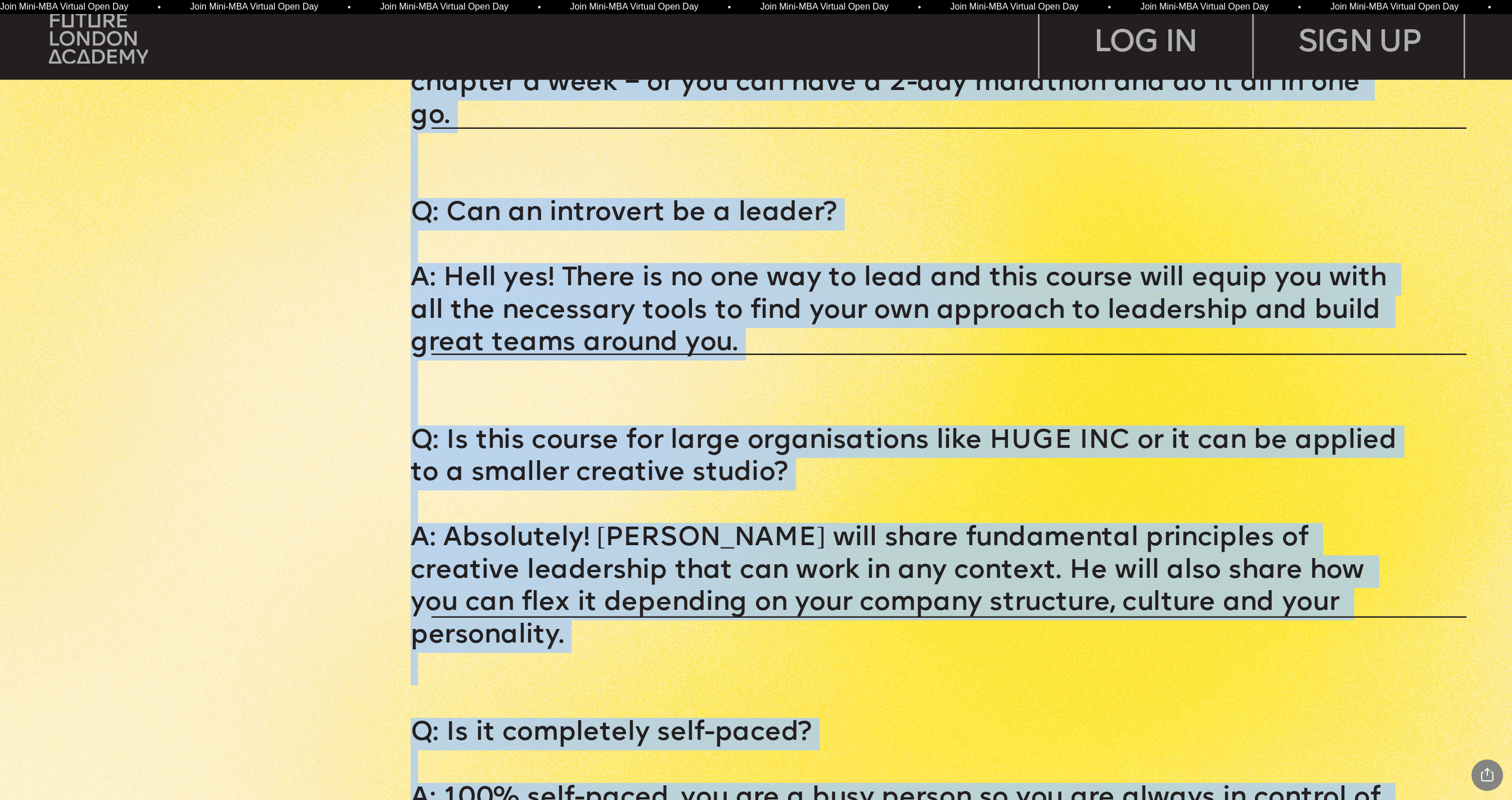
scroll to position [7409, 0]
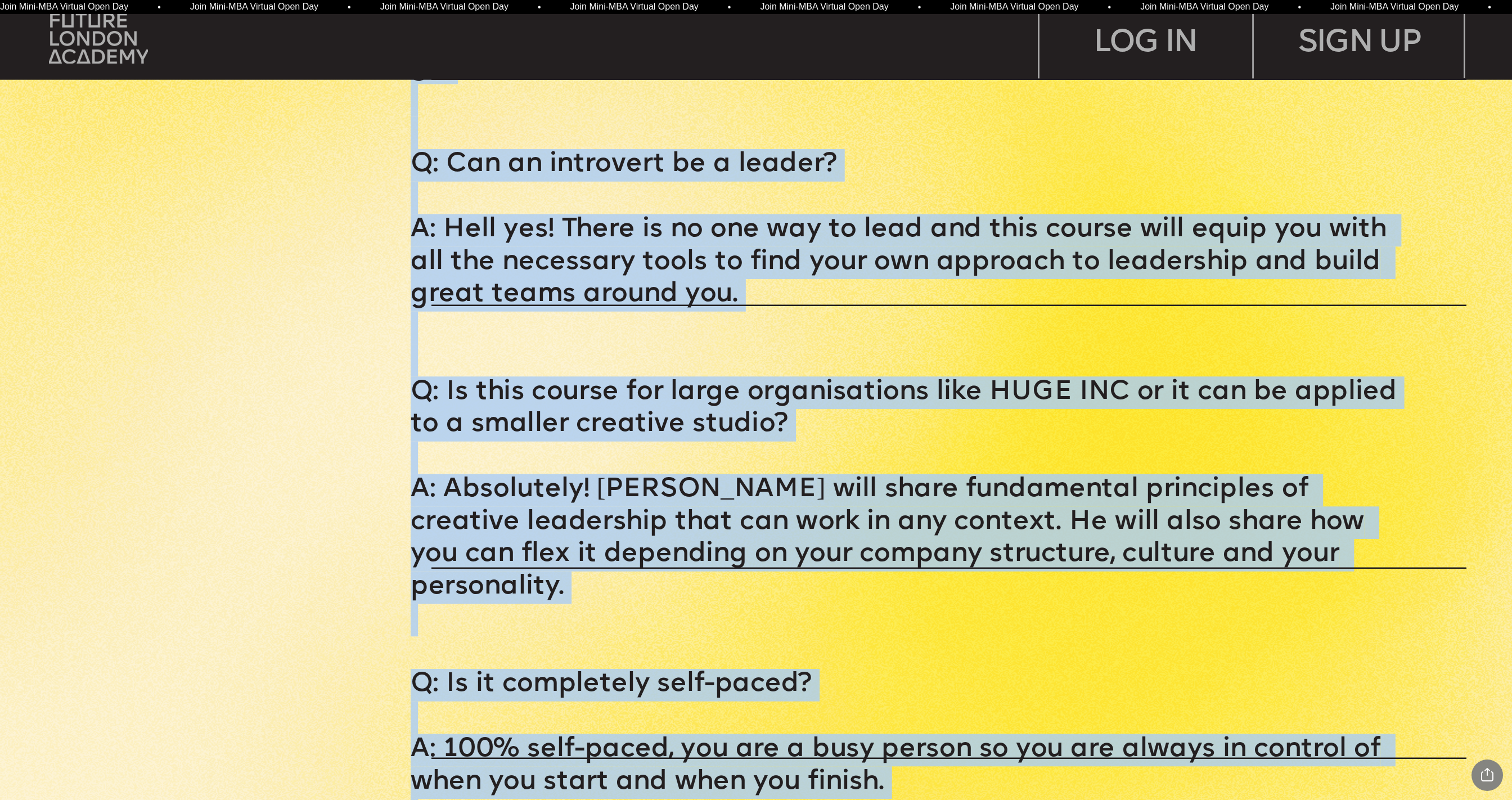
copy div "L: Ips dolo sita c adip el S doei te incididu utl etdolo? M: Ali enim admi veni…"
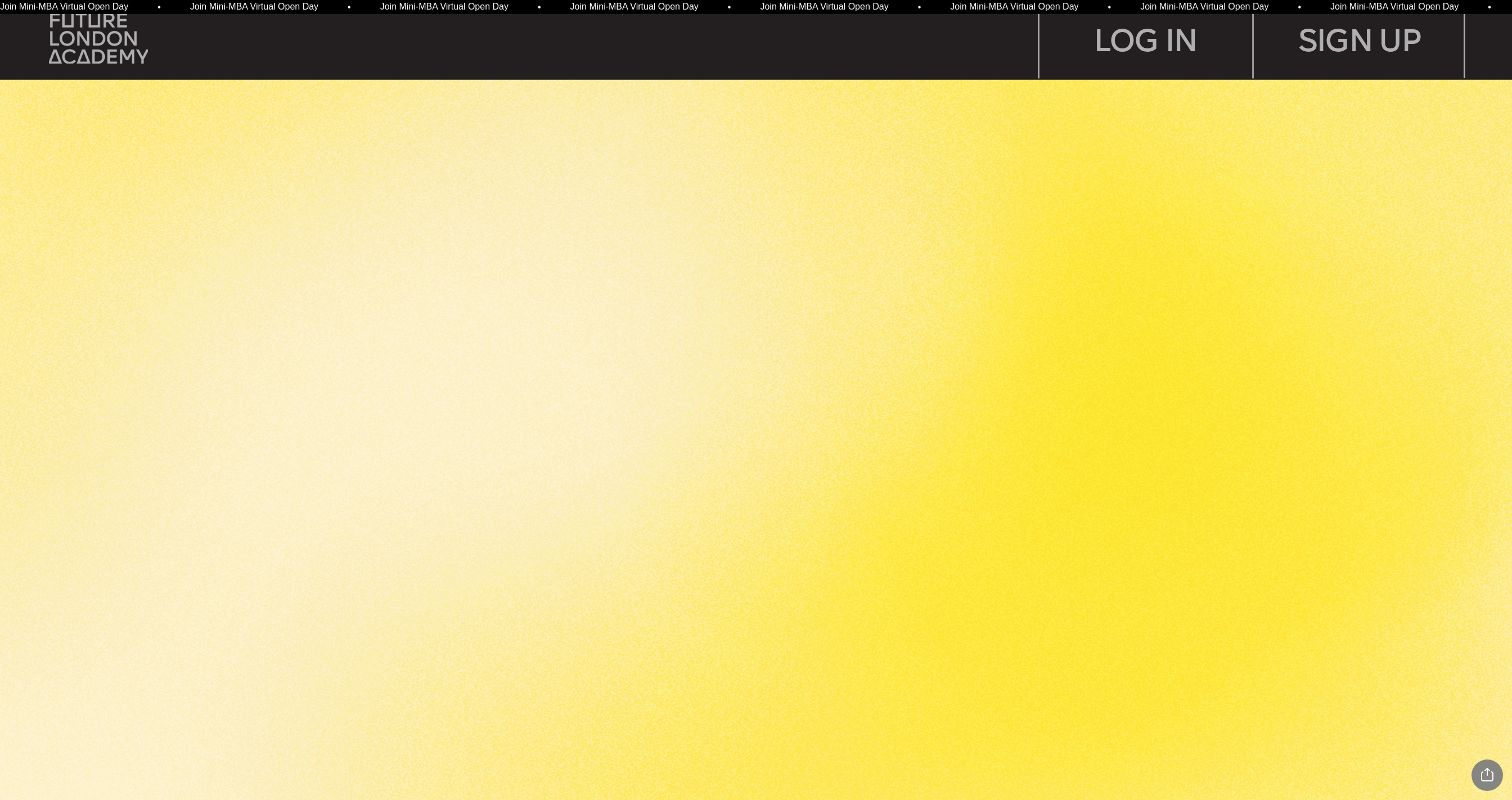
scroll to position [0, 0]
